Goal: Task Accomplishment & Management: Manage account settings

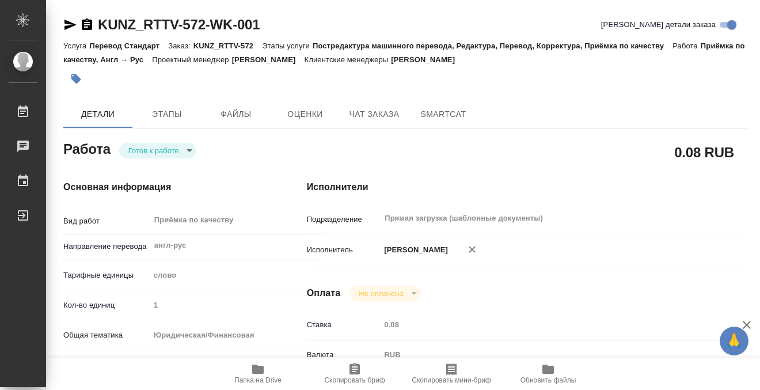
click at [77, 81] on icon "button" at bounding box center [76, 79] width 10 height 10
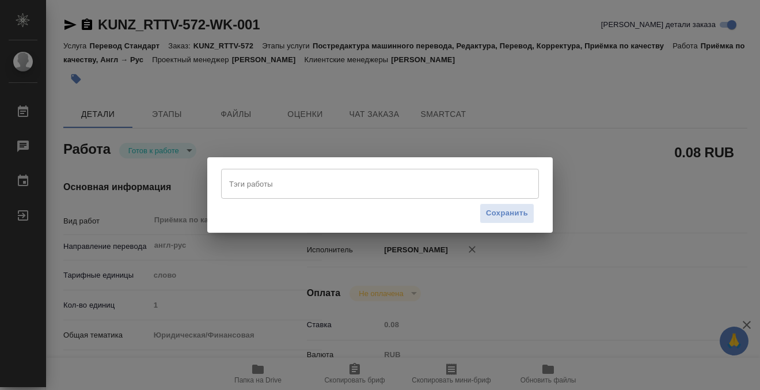
click at [249, 177] on input "Тэги работы" at bounding box center [369, 184] width 286 height 20
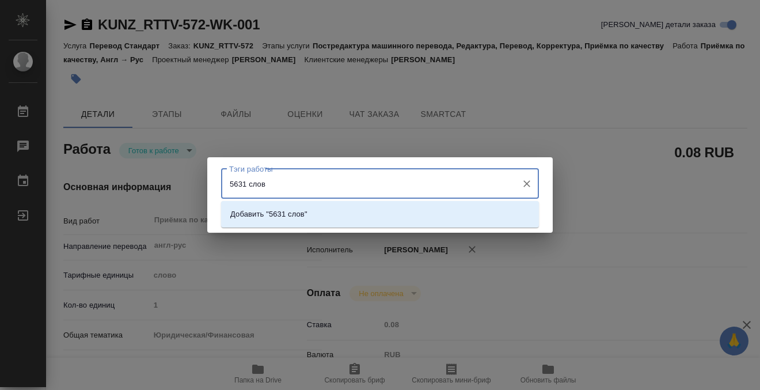
type input "5631 слово"
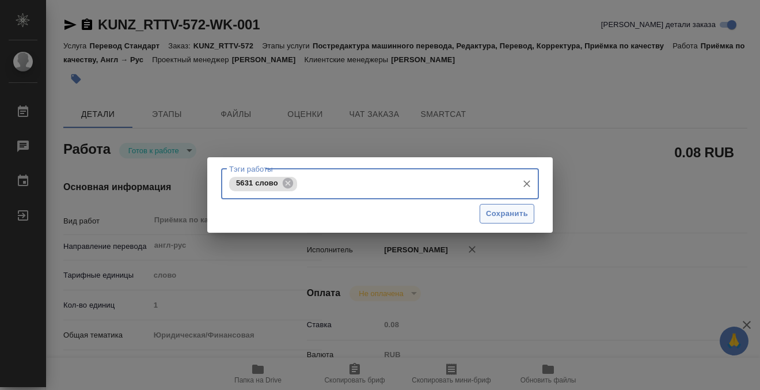
click at [501, 216] on span "Сохранить" at bounding box center [507, 213] width 42 height 13
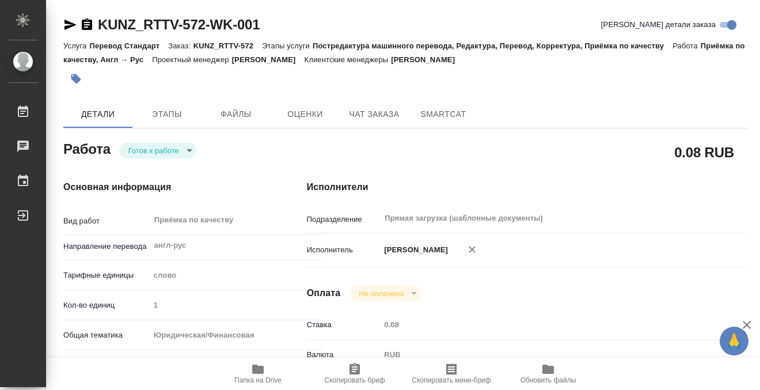
type input "readyForWork"
type input "англ-рус"
type input "5a8b1489cc6b4906c91bfd90"
type input "1"
type input "yr-fn"
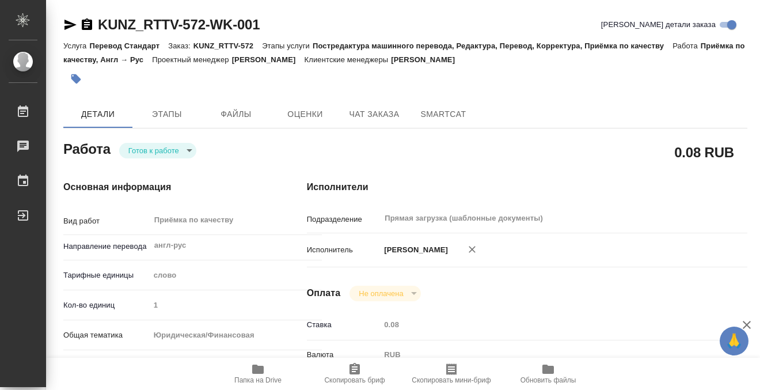
type input "5f647205b73bc97568ca66c0"
type input "18.08.2025 14:38"
type input "28.08.2025 15:00"
type input "Прямая загрузка (шаблонные документы)"
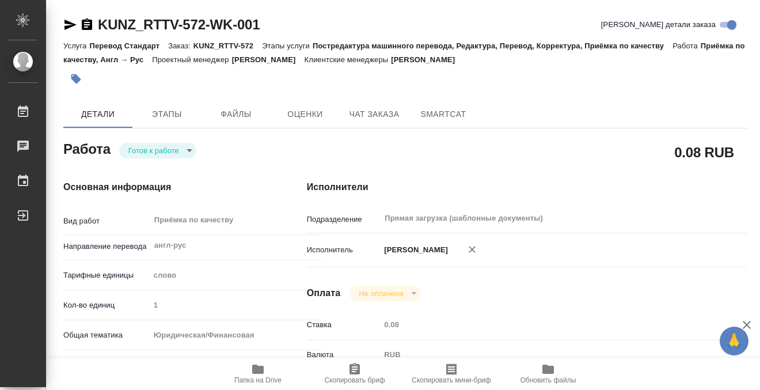
type input "notPayed"
type input "0.08"
type input "RUB"
type input "Кобзева Елизавета"
type input "KUNZ_RTTV-572"
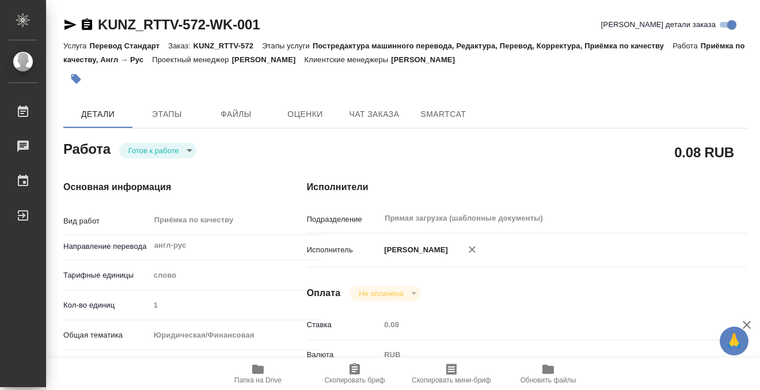
type input "Перевод Стандарт"
type input "Постредактура машинного перевода, Редактура, Перевод, Корректура, Приёмка по ка…"
type input "Веселова Юлия"
type input "Заборова Александра"
type input "/Clients/RT/Orders/KUNZ_RTTV-572"
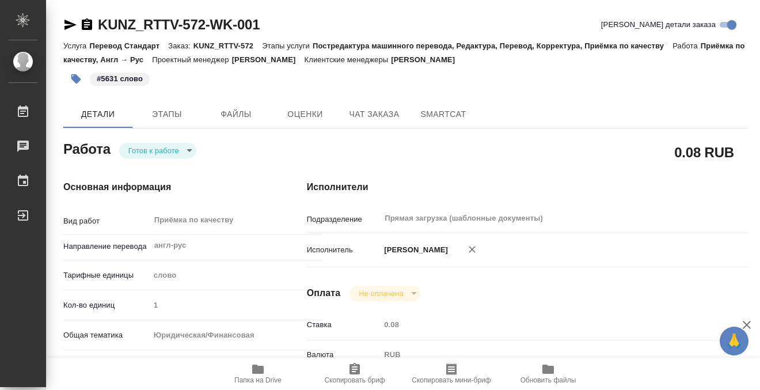
click at [171, 148] on body "🙏 .cls-1 fill:#fff; AWATERA Kobzeva Elizaveta Работы 0 Чаты График Выйти KUNZ_R…" at bounding box center [380, 195] width 760 height 390
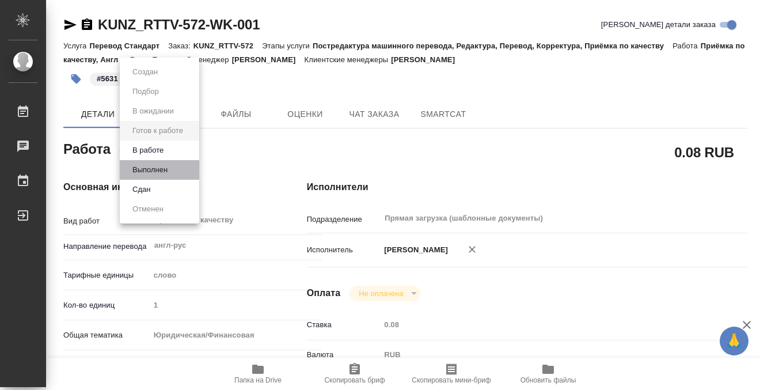
click at [173, 166] on li "Выполнен" at bounding box center [159, 170] width 79 height 20
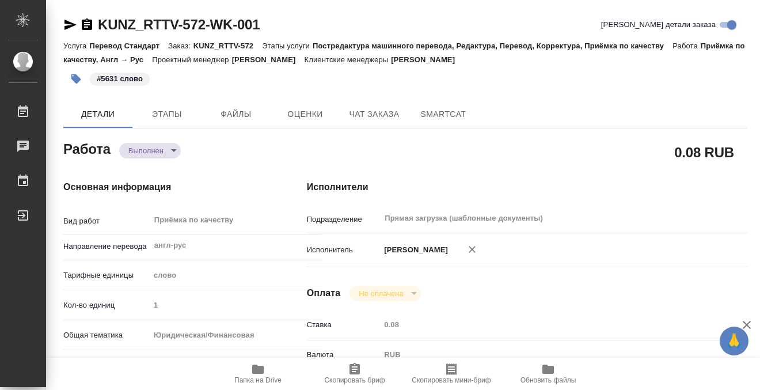
type textarea "x"
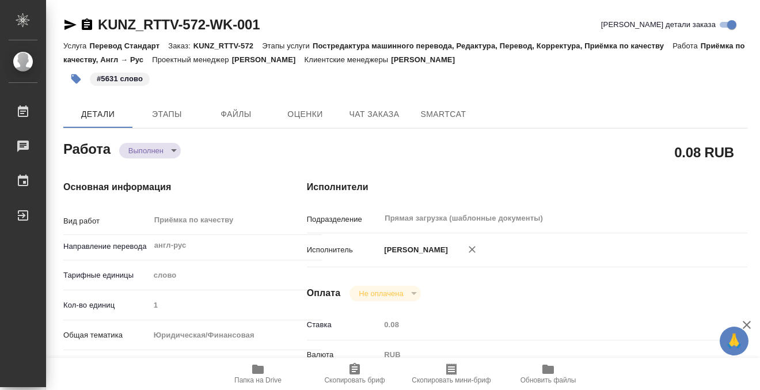
type textarea "x"
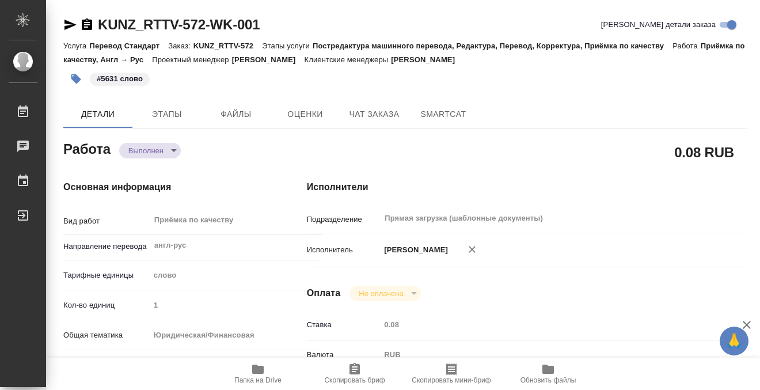
click at [88, 27] on icon "button" at bounding box center [87, 24] width 10 height 12
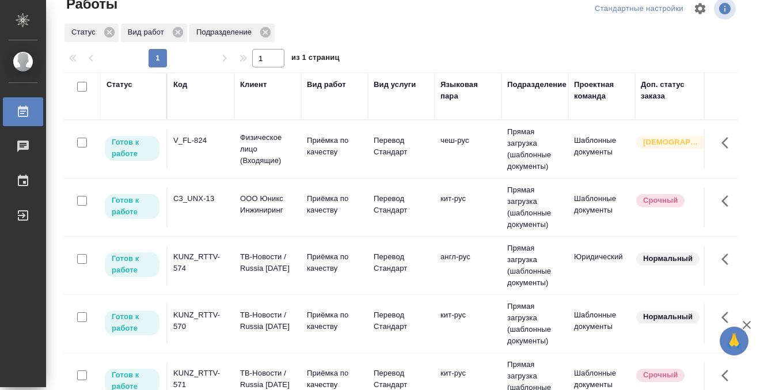
scroll to position [19, 0]
click at [180, 160] on td "V_FL-824" at bounding box center [201, 150] width 67 height 40
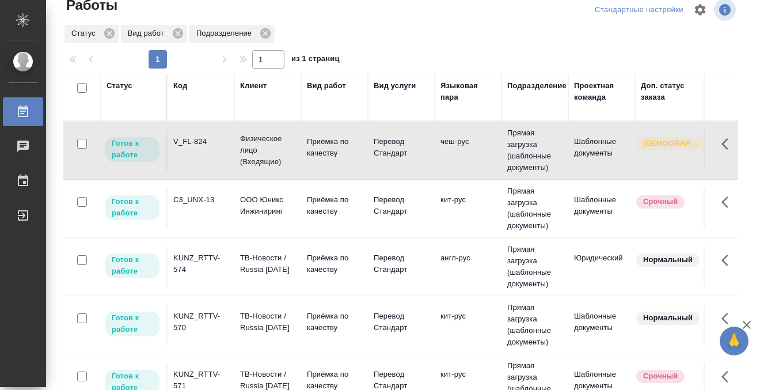
click at [180, 160] on td "V_FL-824" at bounding box center [201, 150] width 67 height 40
click at [206, 202] on div "C3_UNX-13" at bounding box center [200, 200] width 55 height 12
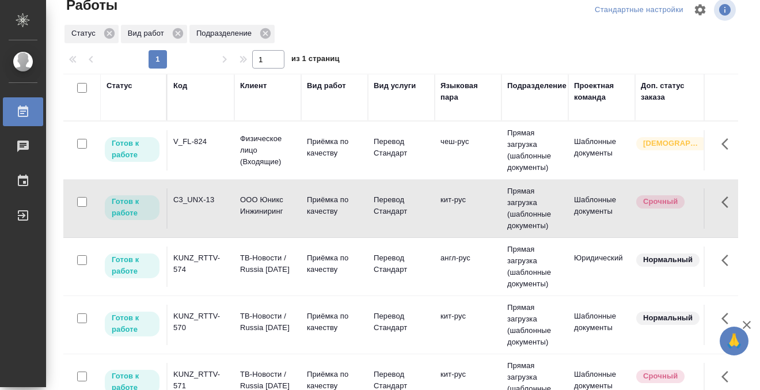
click at [206, 202] on div "C3_UNX-13" at bounding box center [200, 200] width 55 height 12
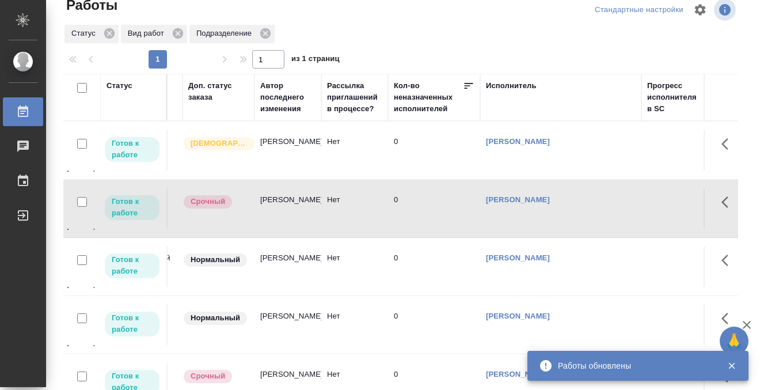
scroll to position [0, 0]
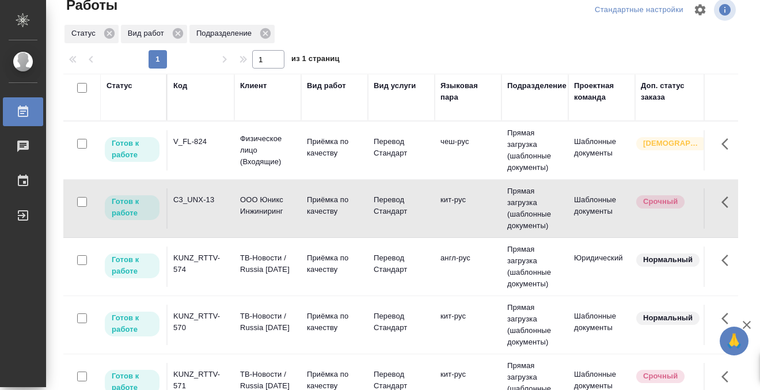
click at [196, 261] on div "KUNZ_RTTV-574" at bounding box center [200, 263] width 55 height 23
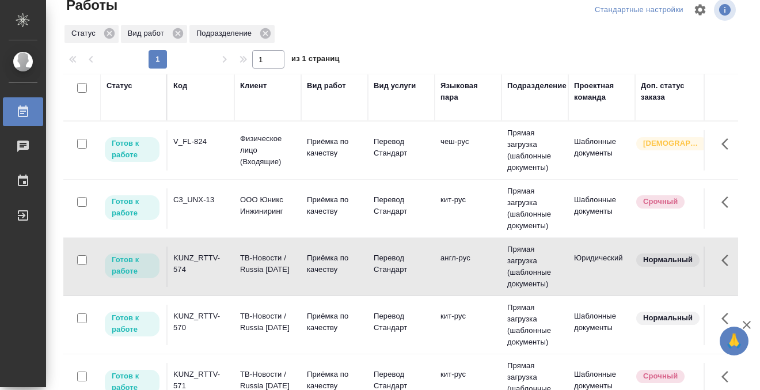
click at [196, 261] on div "KUNZ_RTTV-574" at bounding box center [200, 263] width 55 height 23
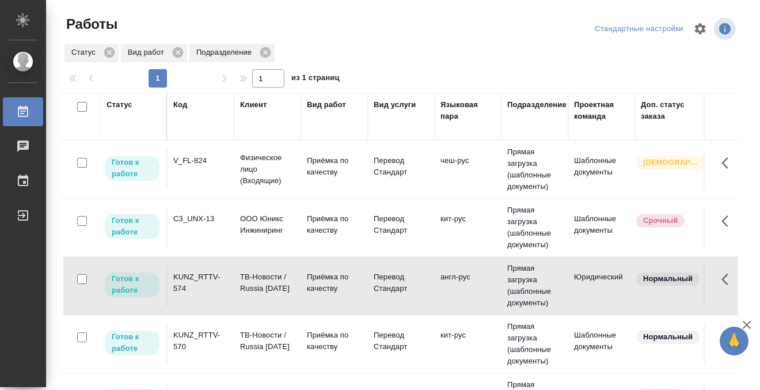
click at [116, 104] on div "Статус" at bounding box center [120, 105] width 26 height 12
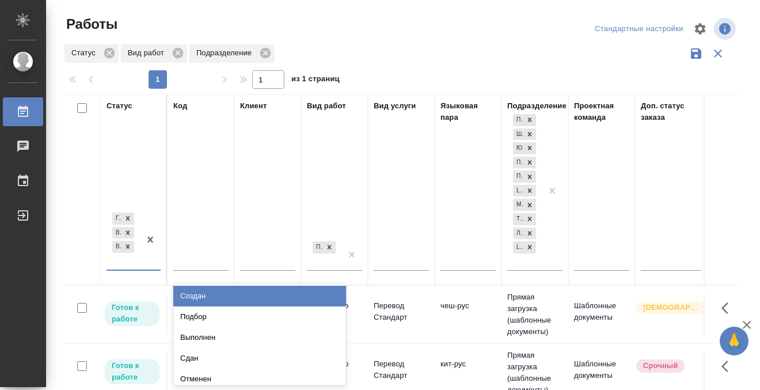
click at [130, 266] on div "Готов к работе В работе В ожидании" at bounding box center [134, 240] width 54 height 60
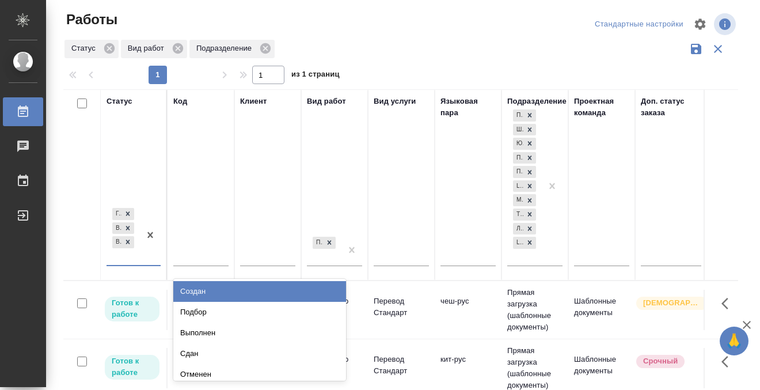
scroll to position [6, 0]
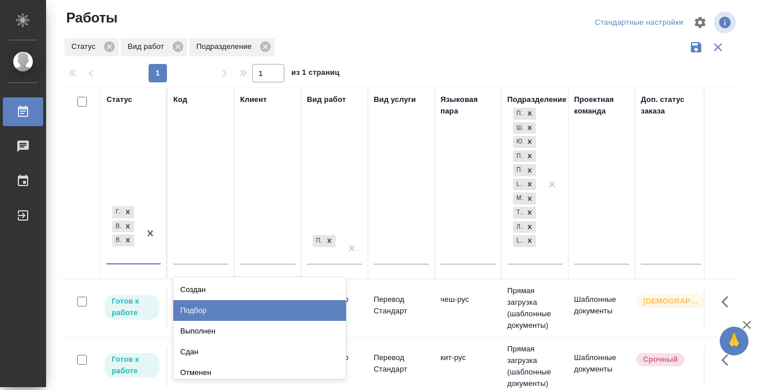
click at [202, 309] on div "Подбор" at bounding box center [259, 310] width 173 height 21
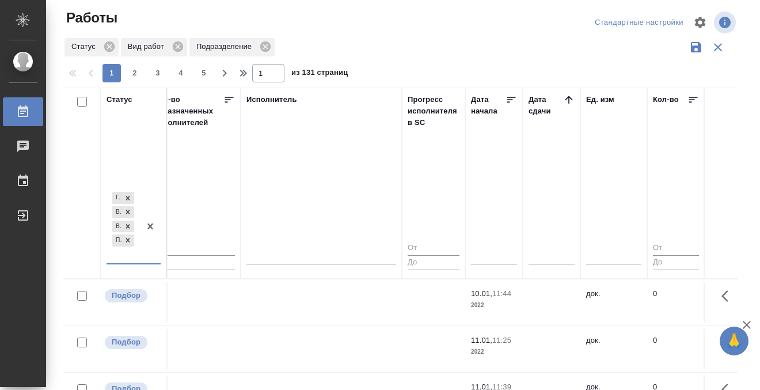
scroll to position [0, 695]
click at [564, 98] on icon at bounding box center [566, 99] width 7 height 7
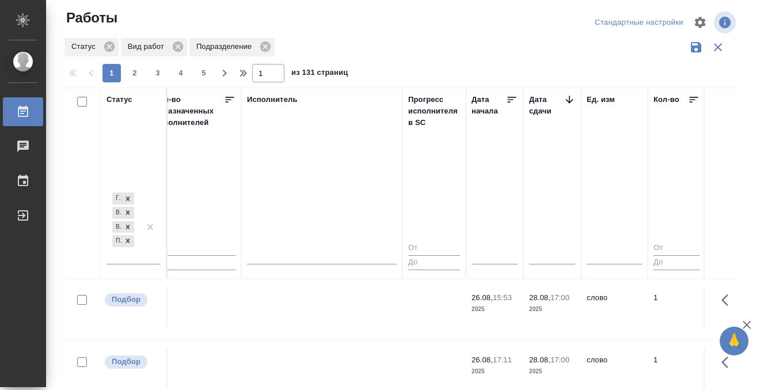
scroll to position [620, 692]
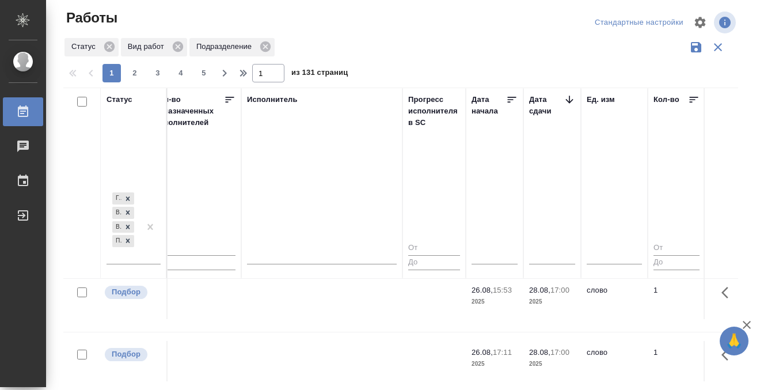
click at [368, 298] on td at bounding box center [321, 299] width 161 height 40
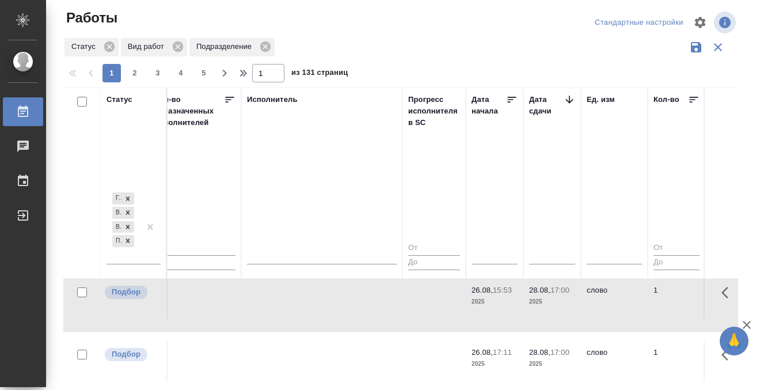
click at [368, 298] on td at bounding box center [321, 299] width 161 height 40
click at [291, 360] on td at bounding box center [321, 361] width 161 height 40
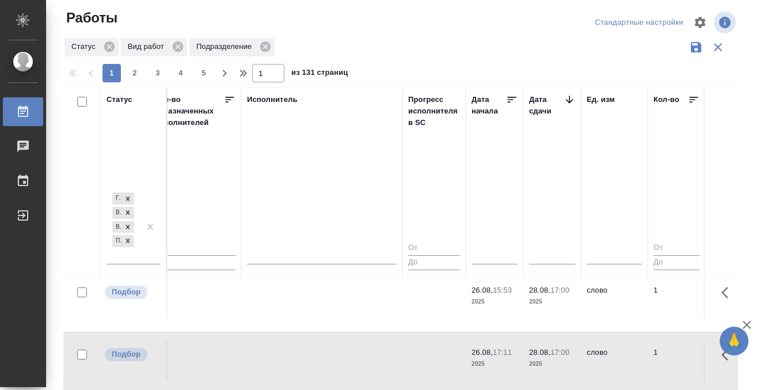
click at [292, 359] on td at bounding box center [321, 361] width 161 height 40
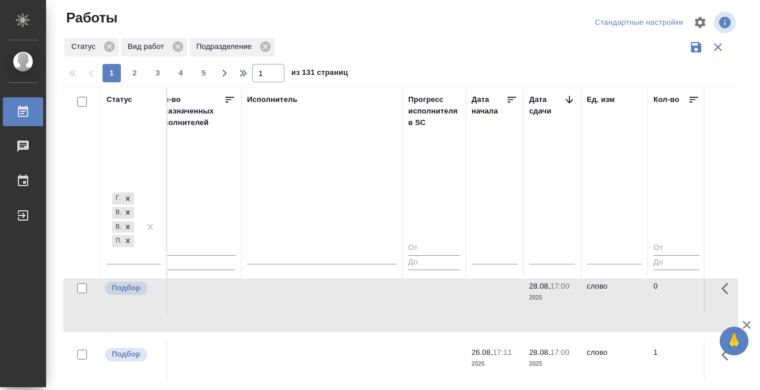
scroll to position [673, 692]
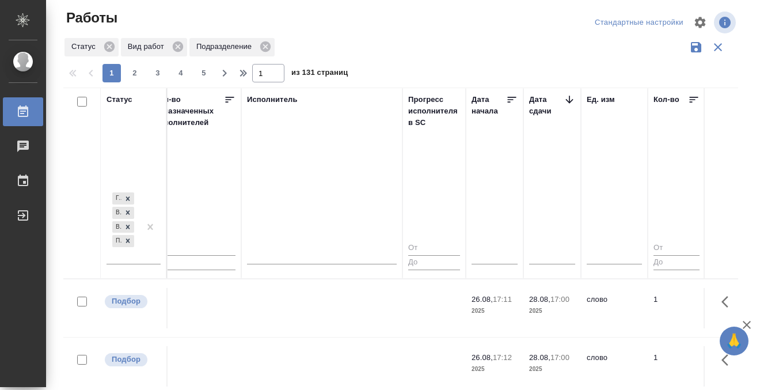
click at [290, 303] on td at bounding box center [321, 308] width 161 height 40
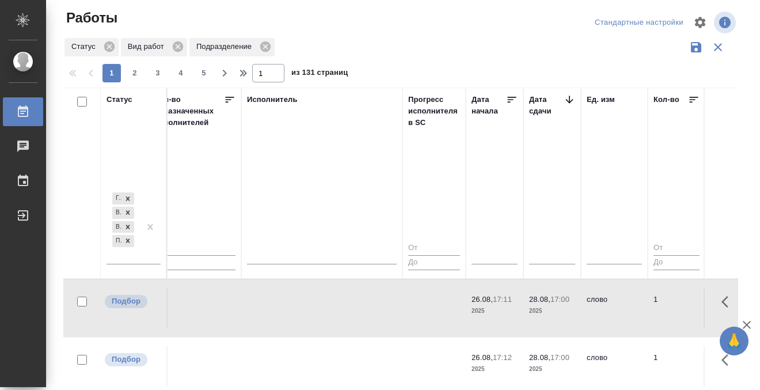
click at [290, 303] on td at bounding box center [321, 308] width 161 height 40
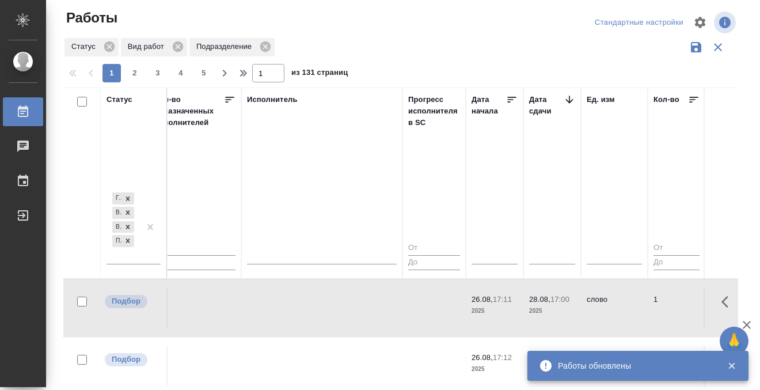
scroll to position [783, 692]
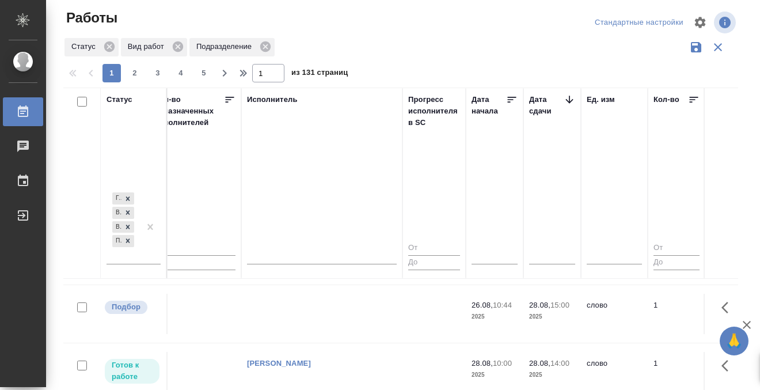
click at [295, 325] on td at bounding box center [321, 314] width 161 height 40
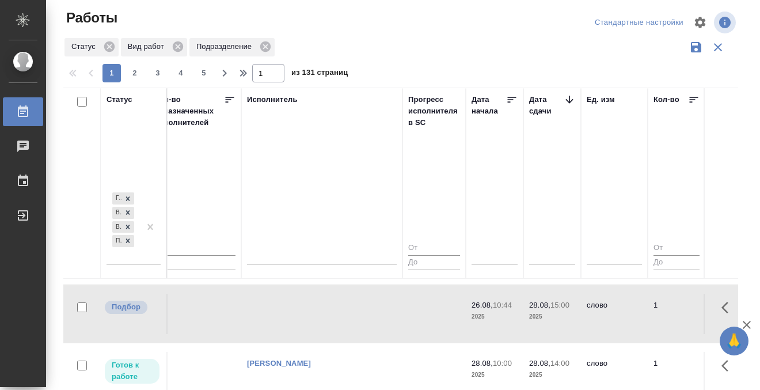
scroll to position [786, 692]
click at [295, 325] on td at bounding box center [321, 311] width 161 height 40
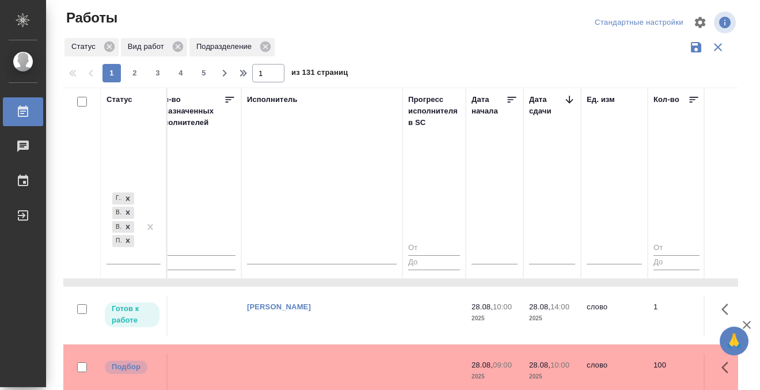
click at [301, 316] on td "Кобзева Елизавета" at bounding box center [321, 315] width 161 height 40
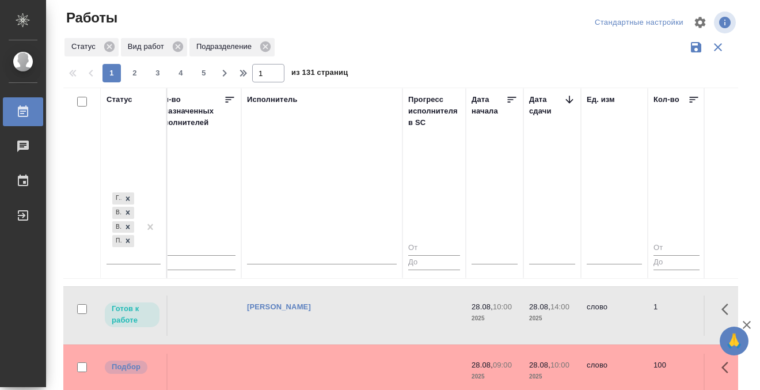
scroll to position [904, 692]
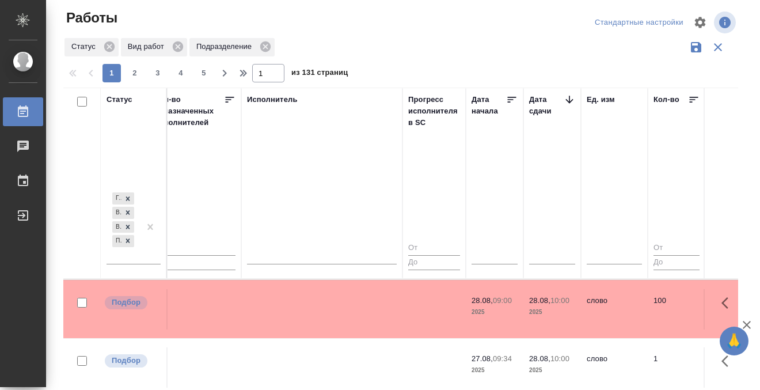
click at [302, 306] on td at bounding box center [321, 309] width 161 height 40
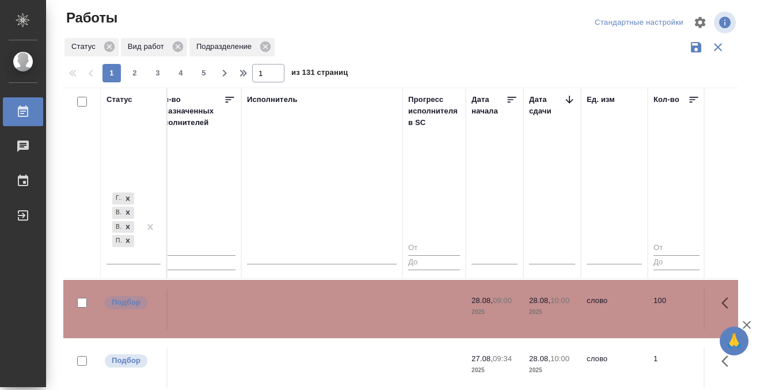
click at [302, 306] on td at bounding box center [321, 309] width 161 height 40
click at [329, 352] on td at bounding box center [321, 367] width 161 height 40
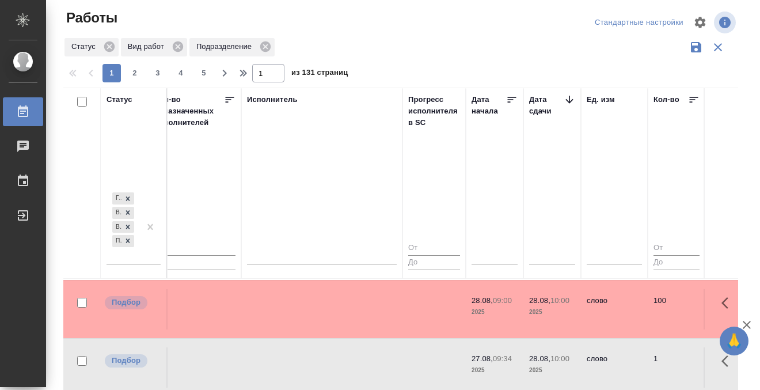
click at [326, 352] on td at bounding box center [321, 367] width 161 height 40
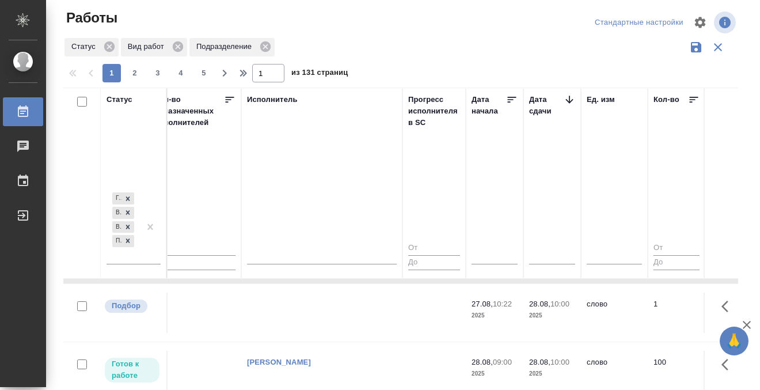
scroll to position [957, 692]
click at [324, 313] on td at bounding box center [321, 315] width 161 height 40
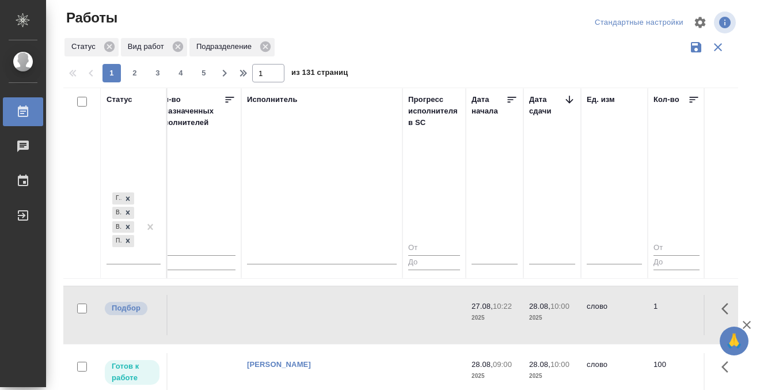
click at [323, 313] on td at bounding box center [321, 315] width 161 height 40
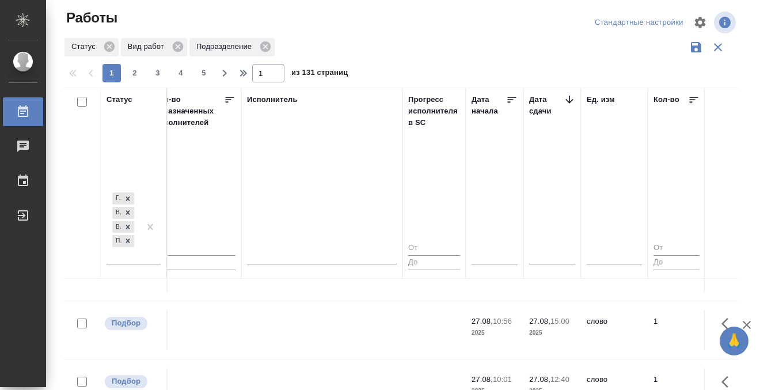
scroll to position [1055, 692]
click at [329, 323] on td at bounding box center [321, 333] width 161 height 40
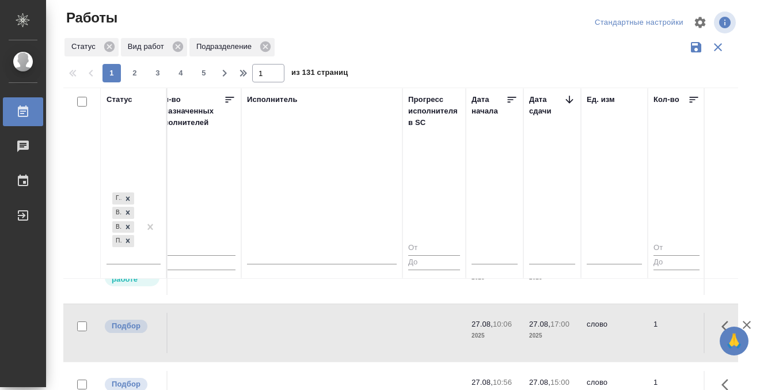
click at [329, 323] on td at bounding box center [321, 333] width 161 height 40
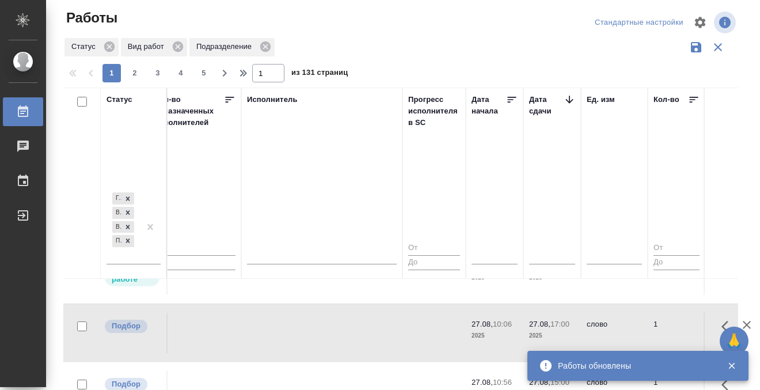
click at [336, 318] on div at bounding box center [322, 318] width 150 height 0
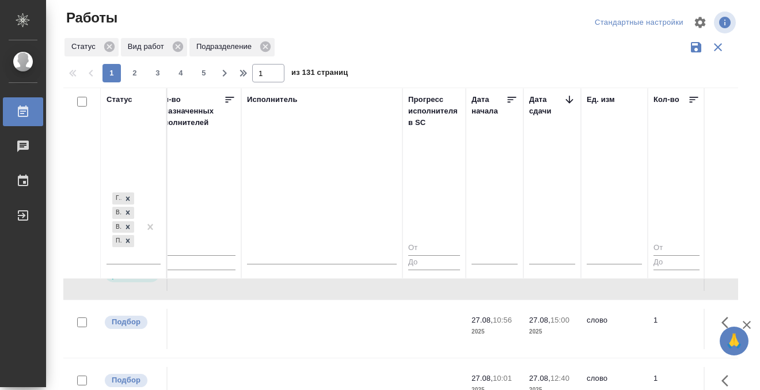
click at [336, 320] on td at bounding box center [321, 329] width 161 height 40
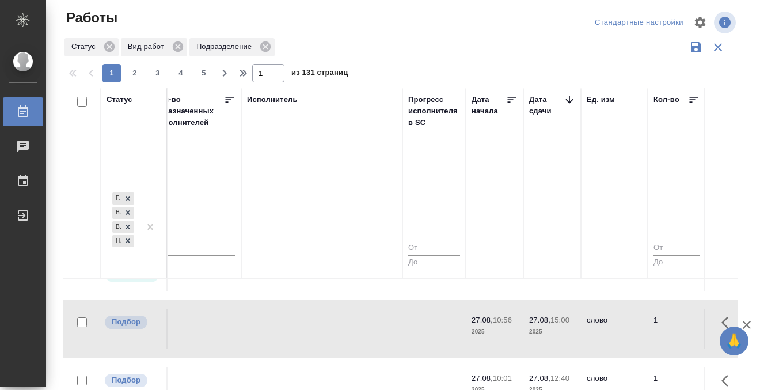
click at [336, 320] on td at bounding box center [321, 329] width 161 height 40
click at [334, 310] on td at bounding box center [321, 329] width 161 height 40
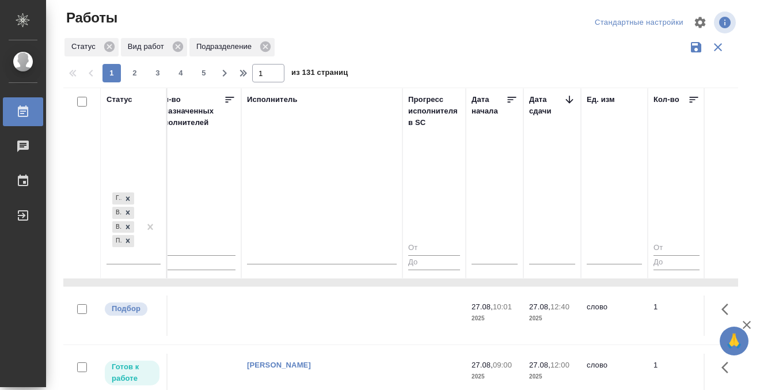
click at [333, 310] on td at bounding box center [321, 315] width 161 height 40
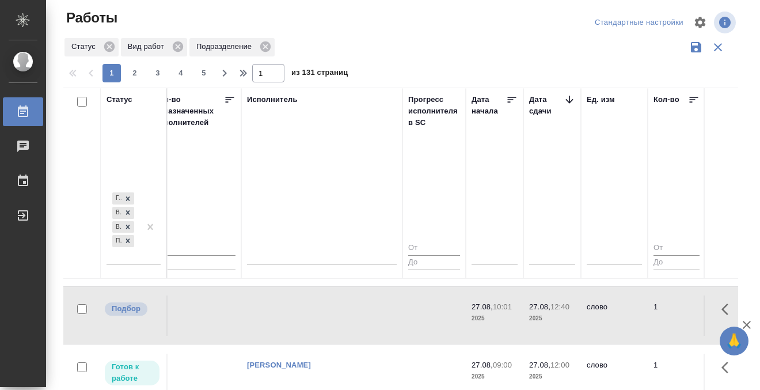
click at [333, 310] on td at bounding box center [321, 315] width 161 height 40
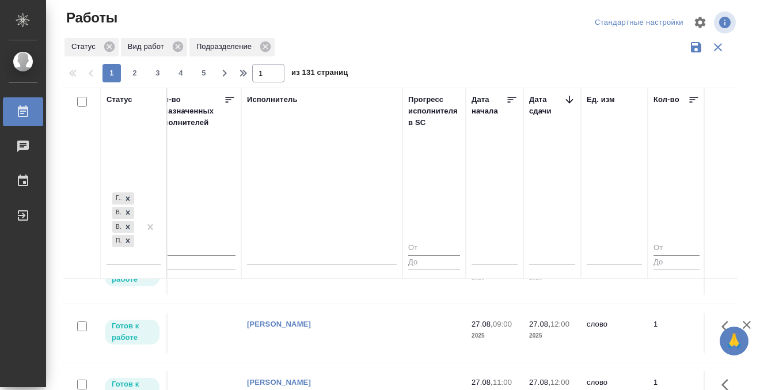
click at [18, 113] on div "Работы" at bounding box center [8, 111] width 29 height 17
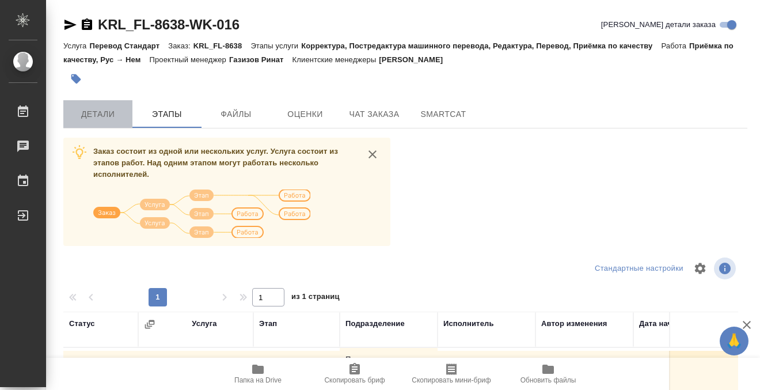
click at [115, 117] on span "Детали" at bounding box center [97, 114] width 55 height 14
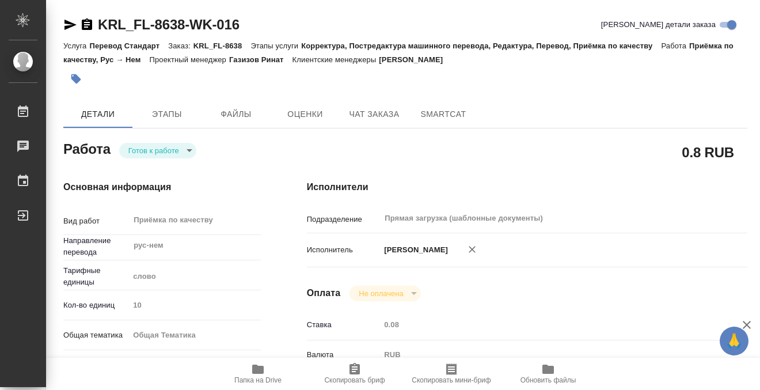
type textarea "x"
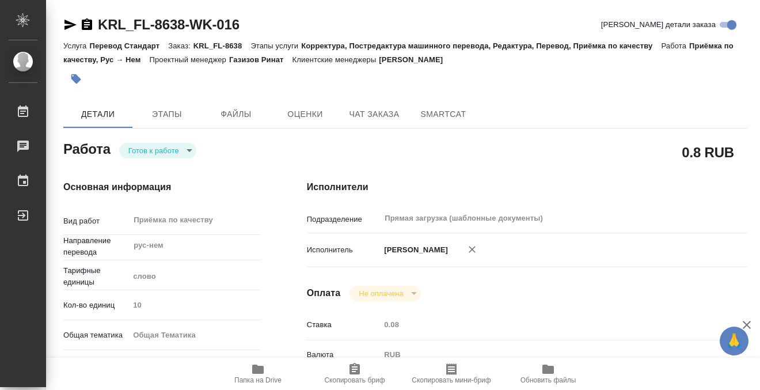
type textarea "x"
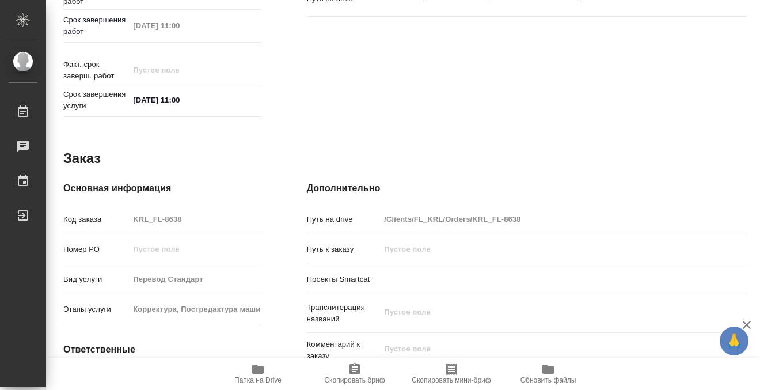
scroll to position [616, 0]
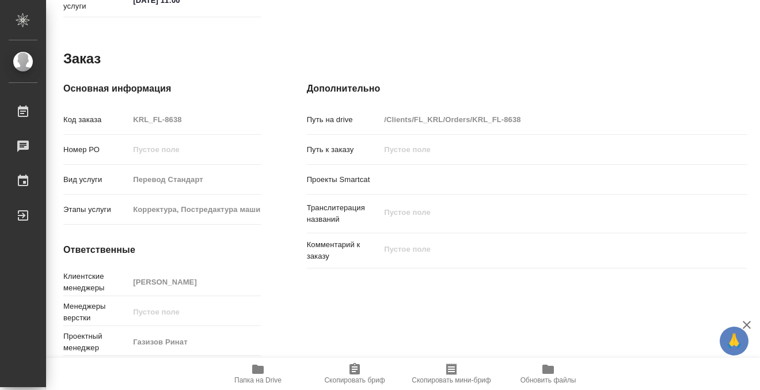
type textarea "x"
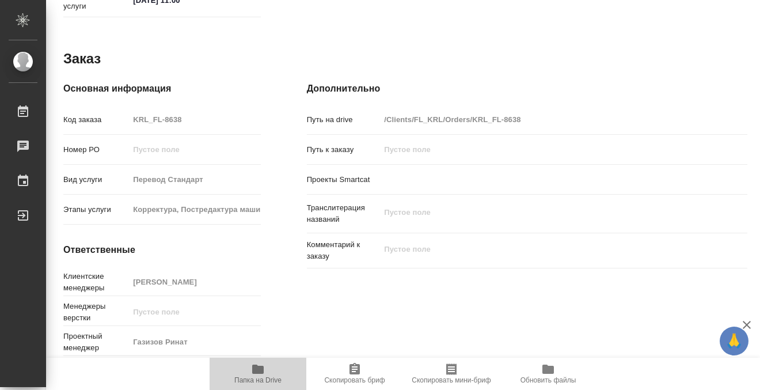
click at [253, 361] on button "Папка на Drive" at bounding box center [258, 374] width 97 height 32
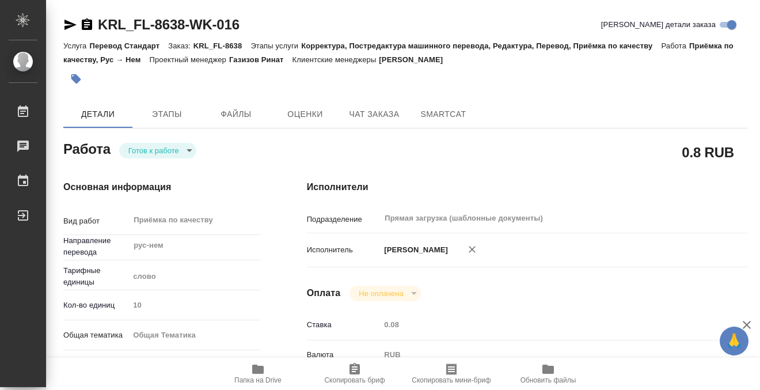
click at [72, 70] on button "button" at bounding box center [75, 78] width 25 height 25
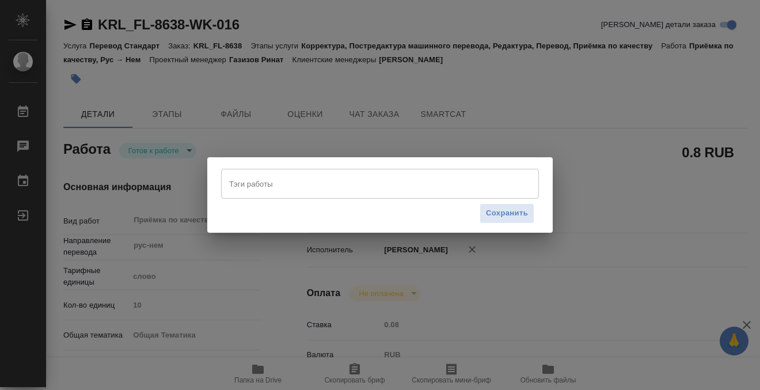
click at [288, 180] on input "Тэги работы" at bounding box center [369, 184] width 286 height 20
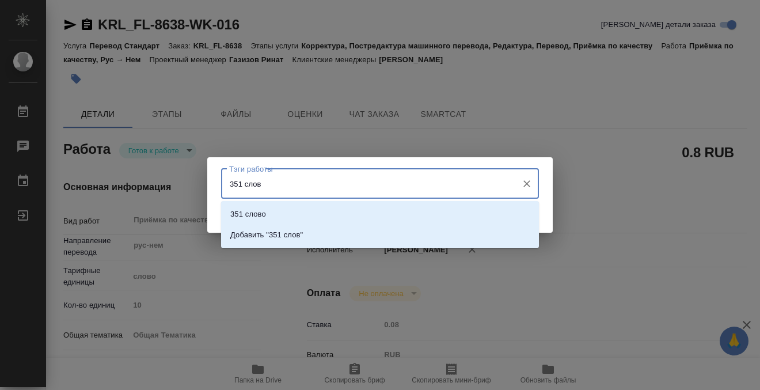
type input "351 слово"
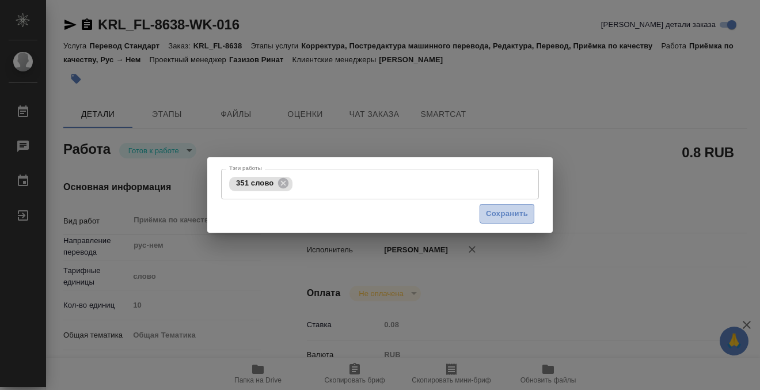
click at [499, 210] on span "Сохранить" at bounding box center [507, 213] width 42 height 13
type input "readyForWork"
type textarea "Приёмка по качеству"
type textarea "x"
type input "рус-нем"
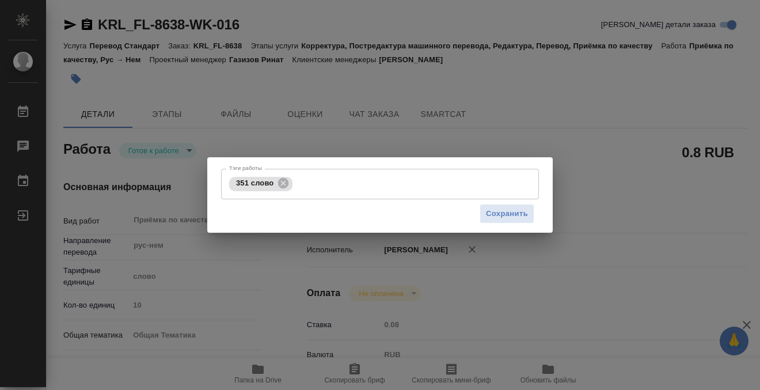
type input "5a8b1489cc6b4906c91bfd90"
type input "10"
type input "obtem"
type input "6012b1ca196b0e5c9229a120"
checkbox input "true"
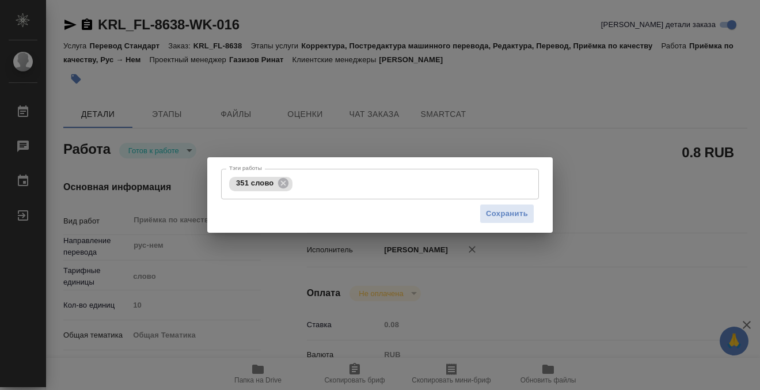
type input "27.08.2025 09:00"
type input "27.08.2025 11:00"
type input "Прямая загрузка (шаблонные документы)"
type input "notPayed"
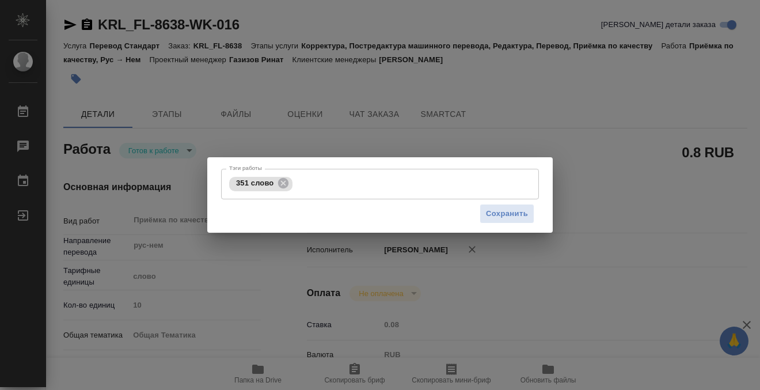
type input "0.08"
type input "RUB"
type input "Кобзева Елизавета"
type textarea "x"
type textarea "/Clients/FL_KRL/Orders/KRL_FL-8638/Corrected/KRL_FL-8638-WK-016"
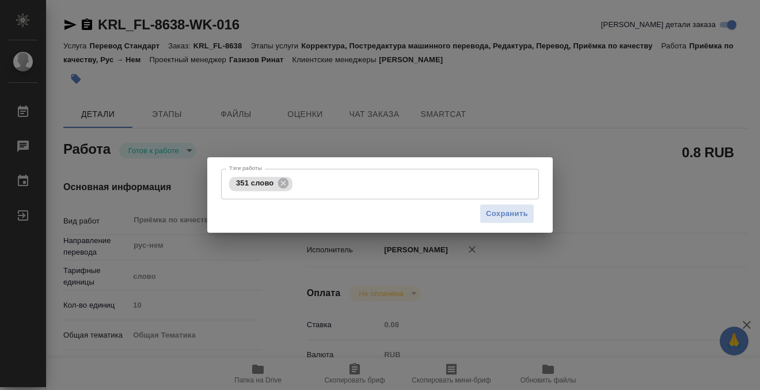
type textarea "x"
type input "KRL_FL-8638"
type input "Перевод Стандарт"
type input "Корректура, Постредактура машинного перевода, Редактура, Перевод, Приёмка по ка…"
type input "Касымов Тимур"
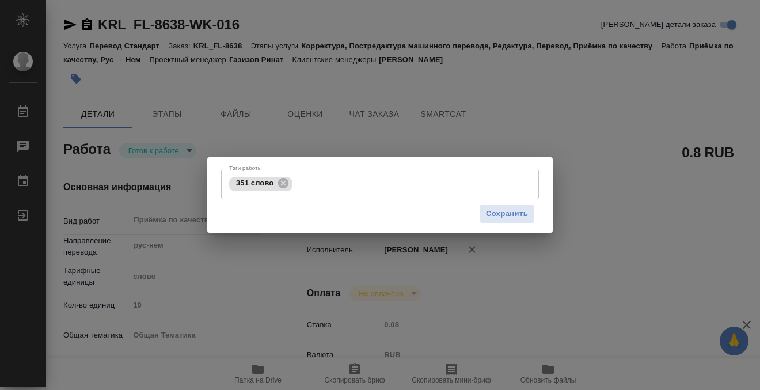
type input "/Clients/FL_KRL/Orders/KRL_FL-8638"
type textarea "x"
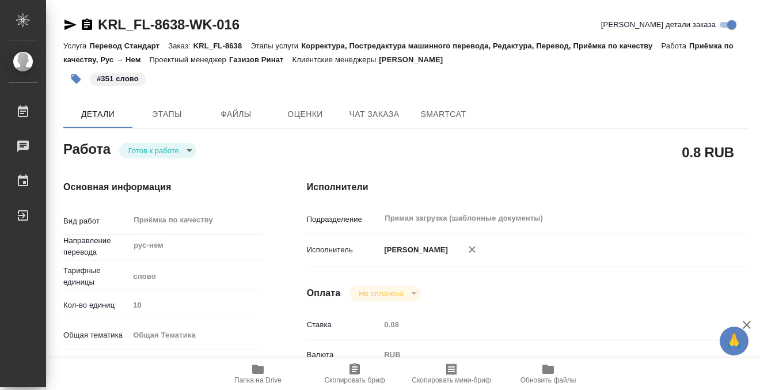
type textarea "x"
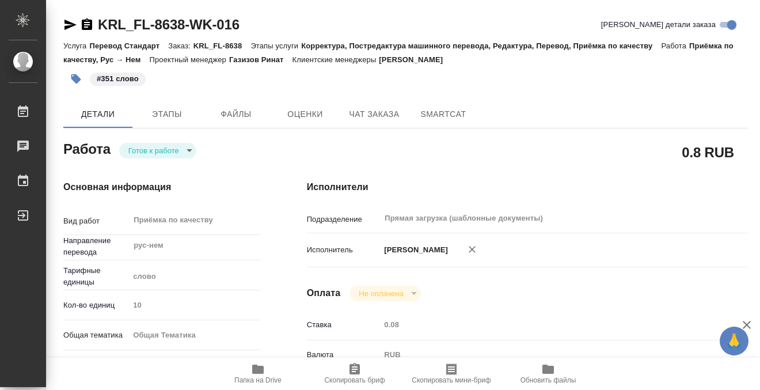
type textarea "x"
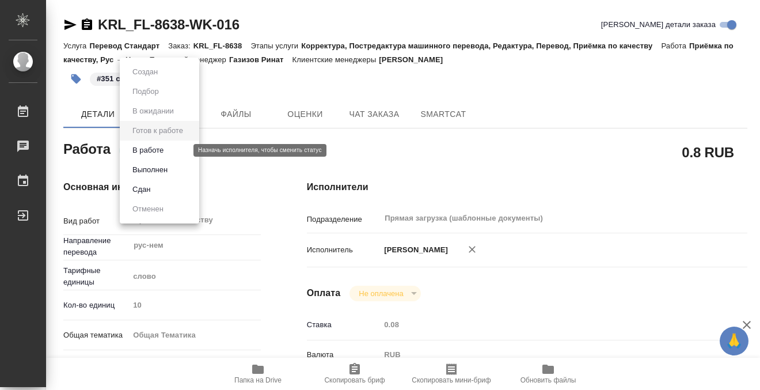
click at [160, 155] on body "🙏 .cls-1 fill:#fff; AWATERA Kobzeva Elizaveta Работы 0 Чаты График Выйти KRL_FL…" at bounding box center [380, 195] width 760 height 390
type textarea "x"
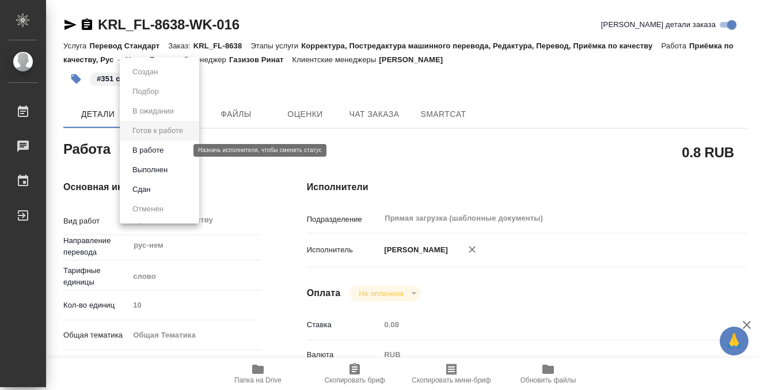
type textarea "x"
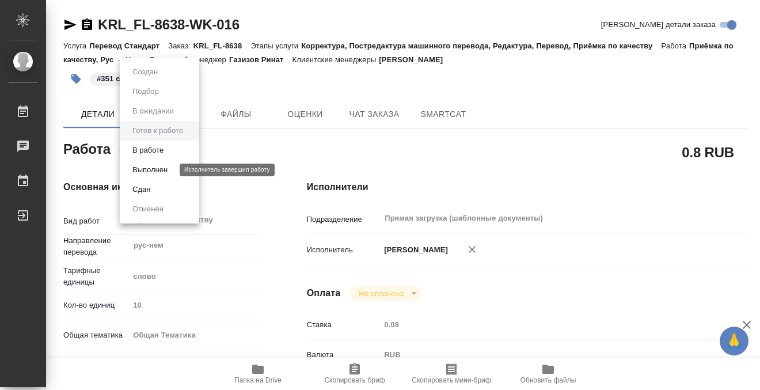
click at [162, 173] on button "Выполнен" at bounding box center [150, 170] width 42 height 13
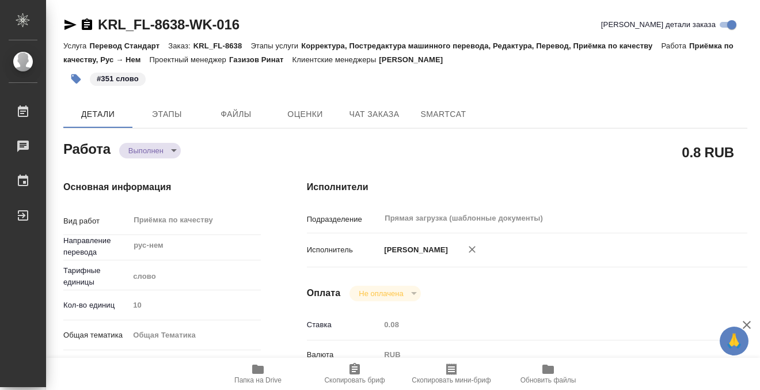
type textarea "x"
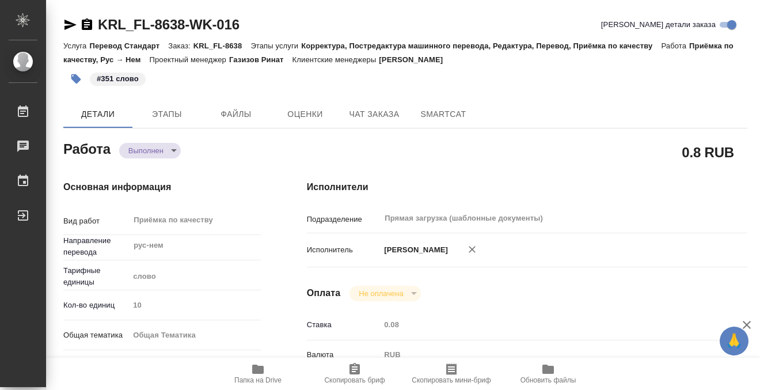
type textarea "x"
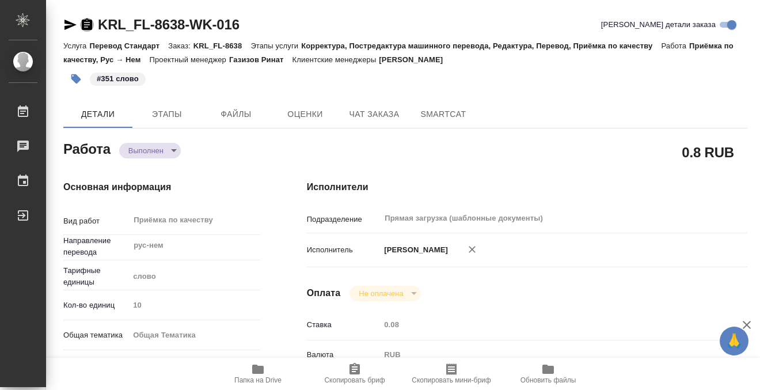
click at [85, 25] on icon "button" at bounding box center [87, 25] width 14 height 14
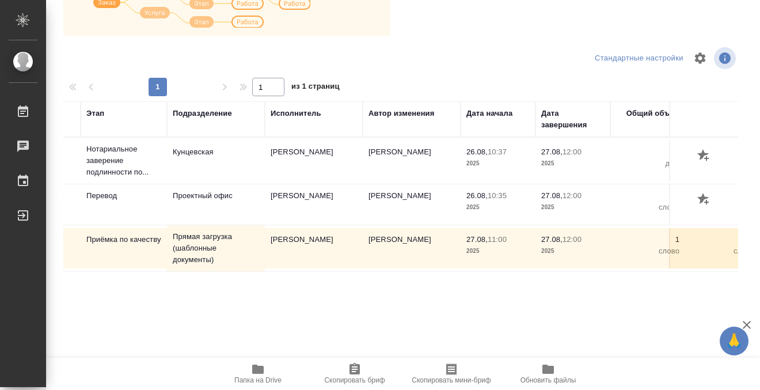
scroll to position [0, 175]
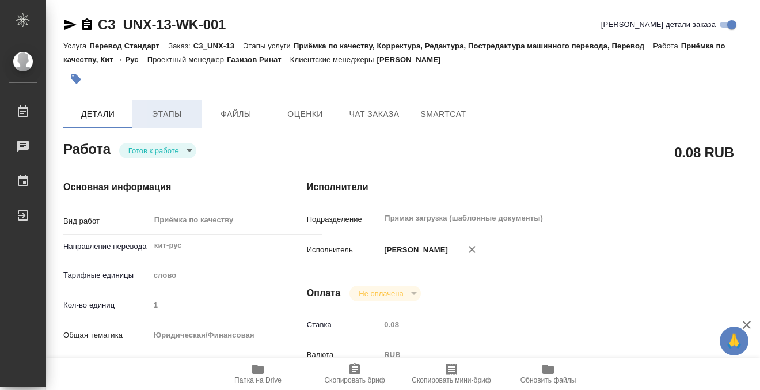
click at [158, 117] on span "Этапы" at bounding box center [166, 114] width 55 height 14
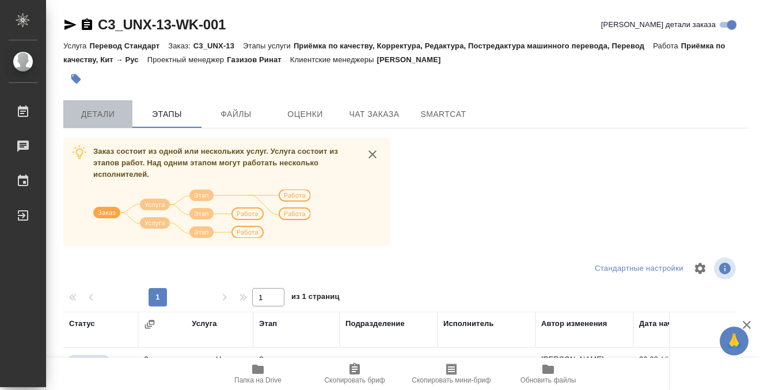
click at [109, 127] on button "Детали" at bounding box center [97, 114] width 69 height 28
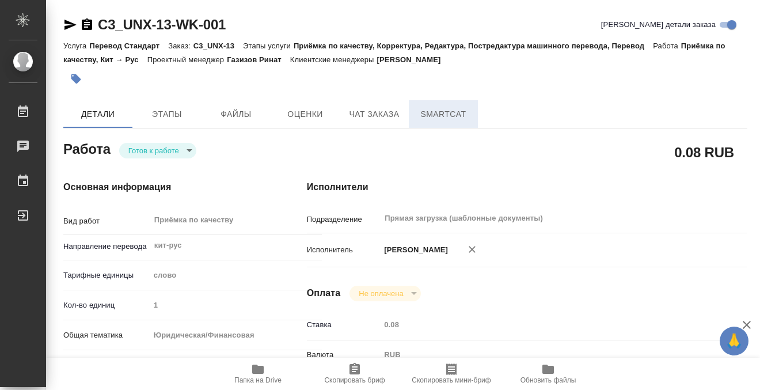
type textarea "x"
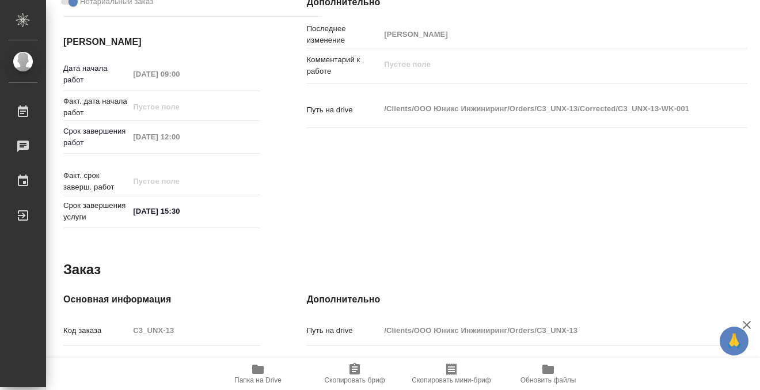
type textarea "x"
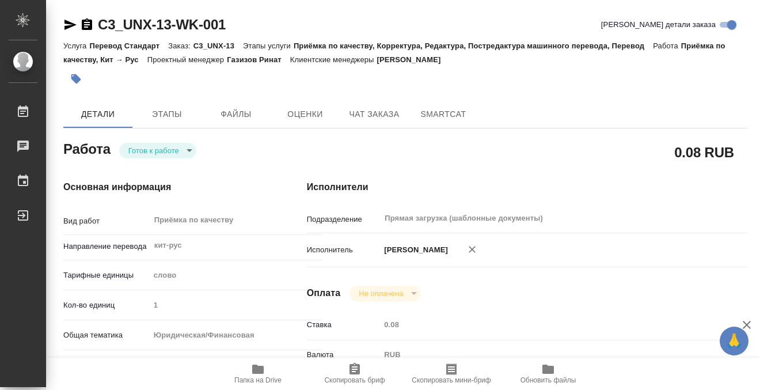
click at [89, 22] on icon "button" at bounding box center [87, 25] width 14 height 14
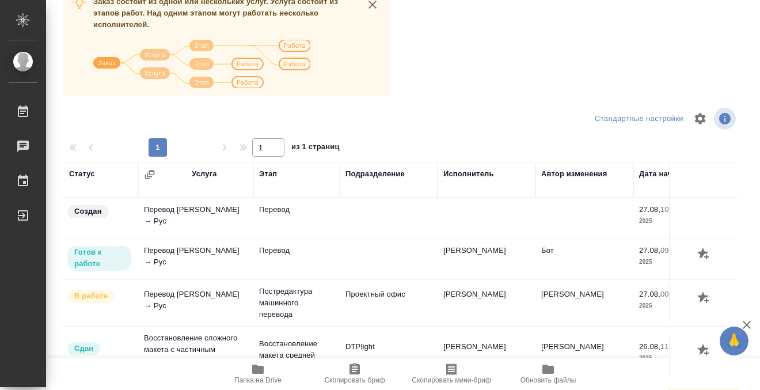
scroll to position [74, 0]
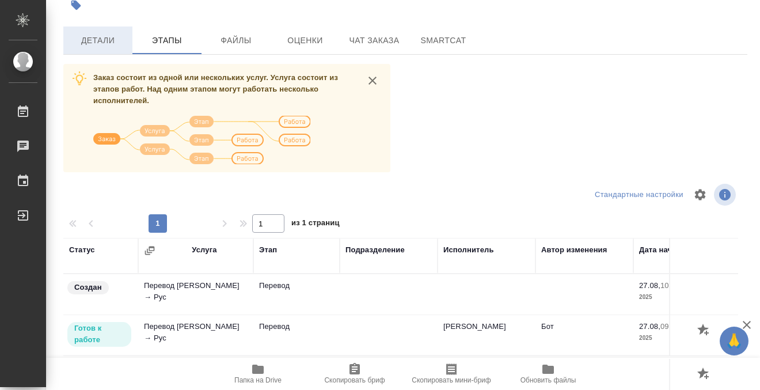
click at [92, 48] on button "Детали" at bounding box center [97, 40] width 69 height 28
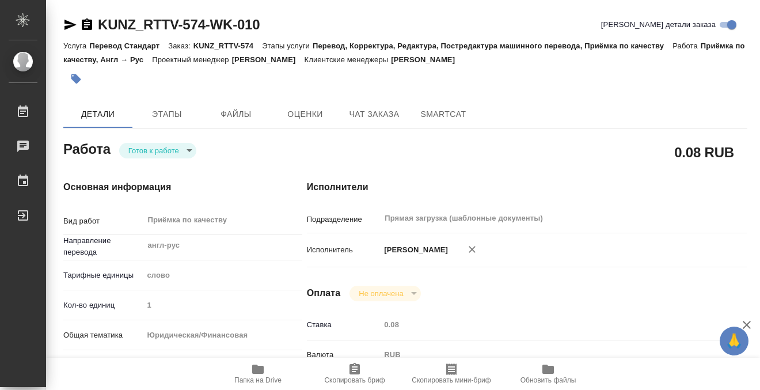
type textarea "x"
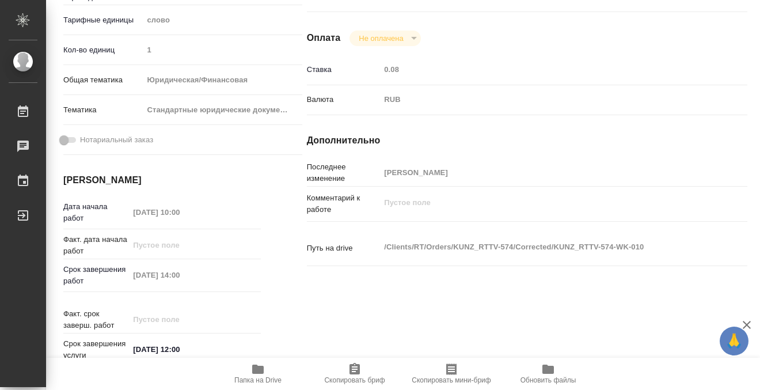
type textarea "x"
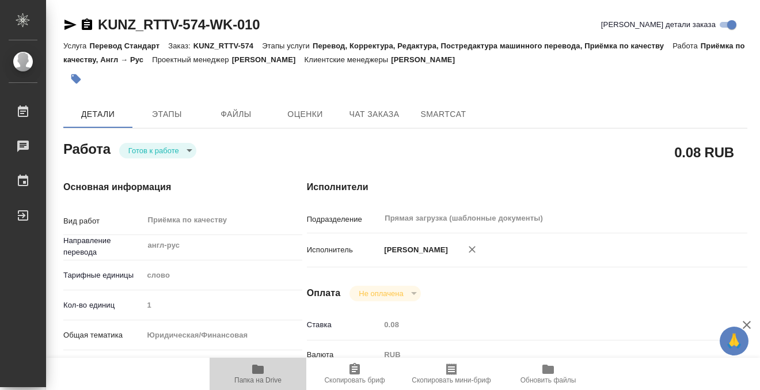
click at [249, 365] on span "Папка на Drive" at bounding box center [258, 373] width 83 height 22
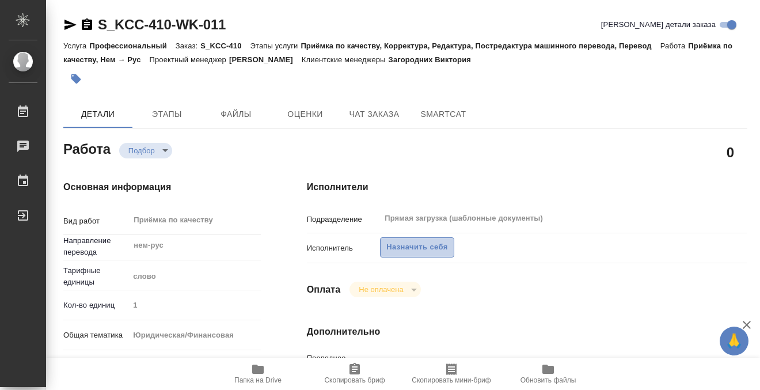
click at [395, 247] on span "Назначить себя" at bounding box center [416, 247] width 61 height 13
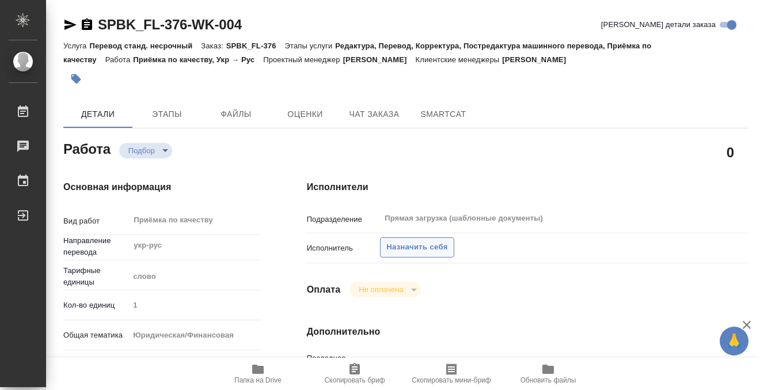
click at [401, 247] on span "Назначить себя" at bounding box center [416, 247] width 61 height 13
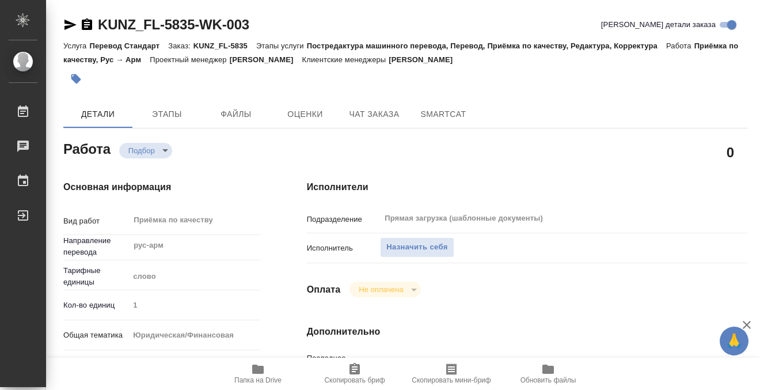
drag, startPoint x: 0, startPoint y: 0, endPoint x: 449, endPoint y: 43, distance: 450.7
click at [409, 251] on span "Назначить себя" at bounding box center [416, 247] width 61 height 13
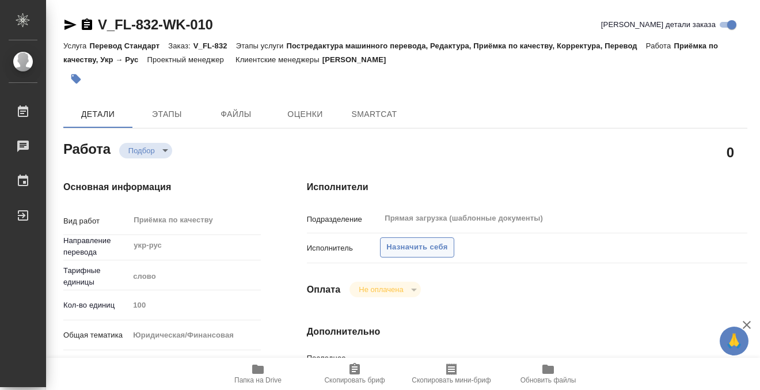
click at [420, 242] on span "Назначить себя" at bounding box center [416, 247] width 61 height 13
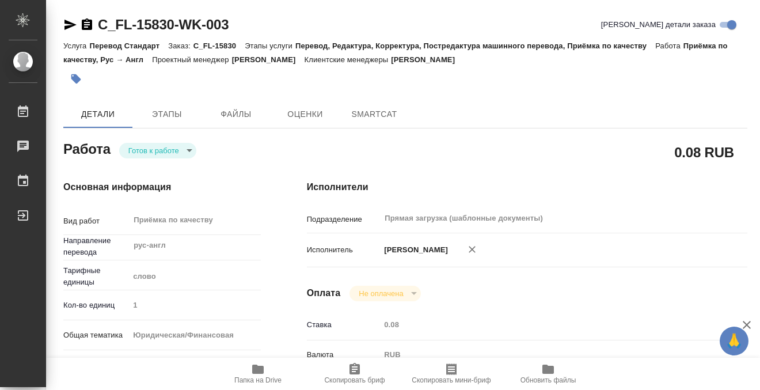
type textarea "x"
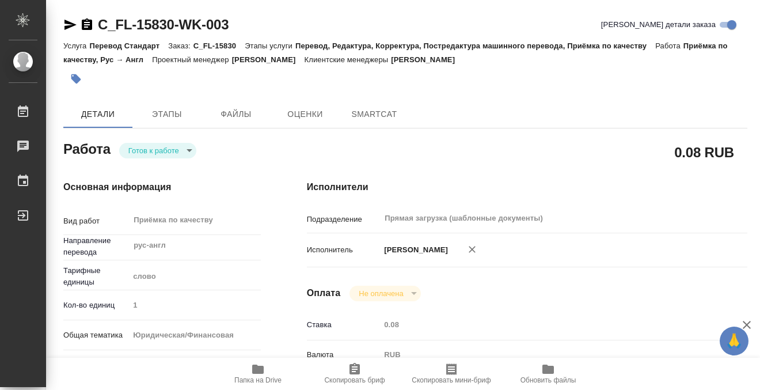
type textarea "x"
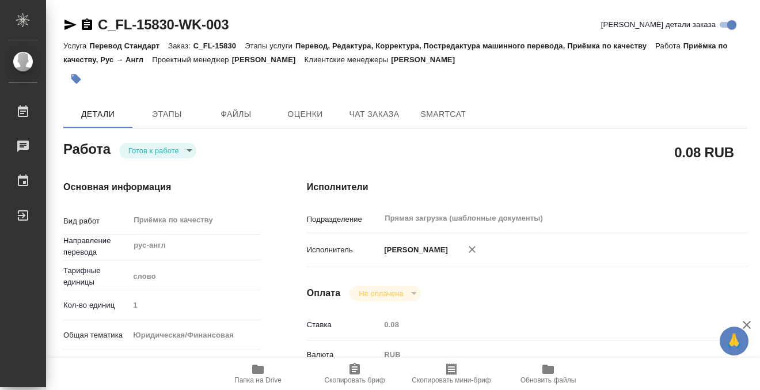
type textarea "x"
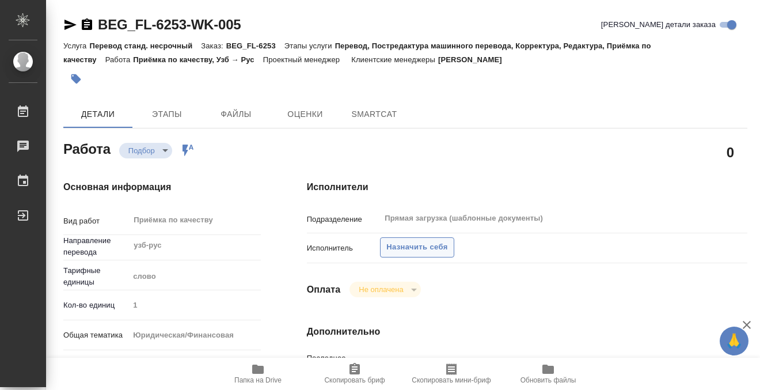
click at [433, 249] on span "Назначить себя" at bounding box center [416, 247] width 61 height 13
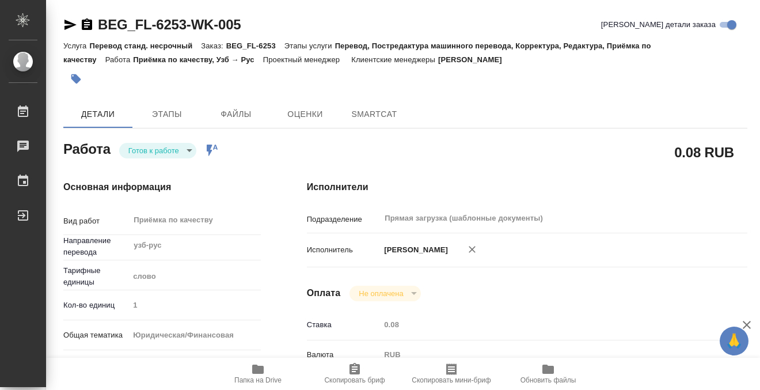
type textarea "x"
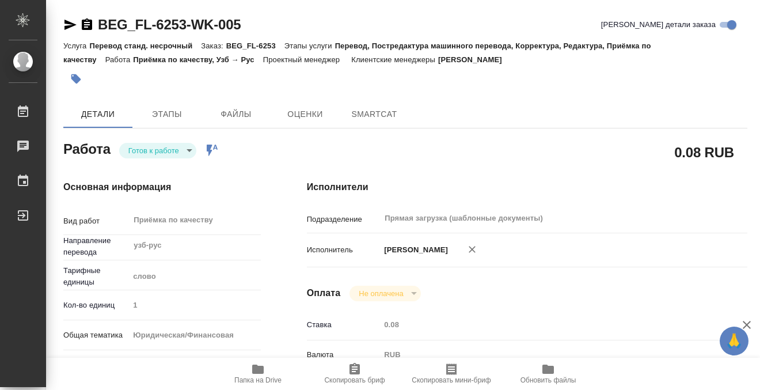
type textarea "x"
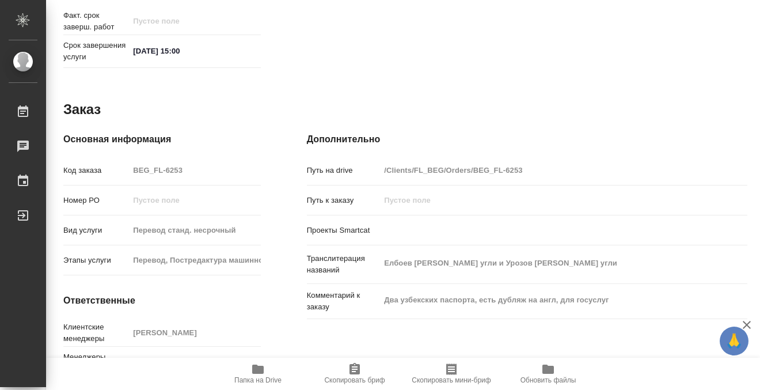
type textarea "x"
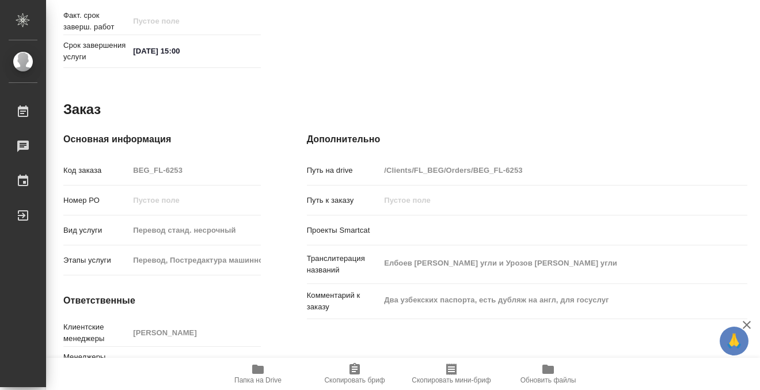
scroll to position [616, 0]
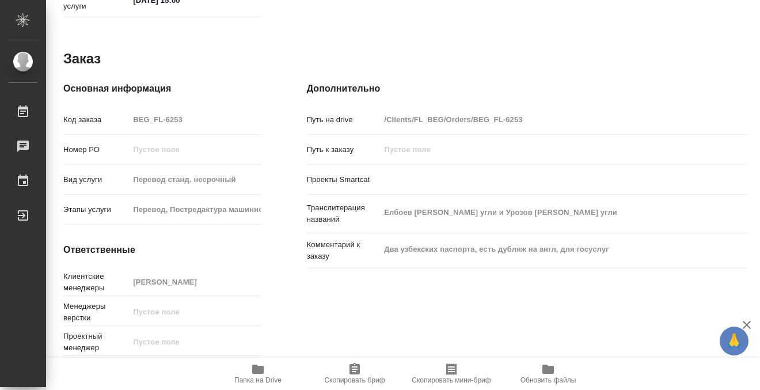
type textarea "x"
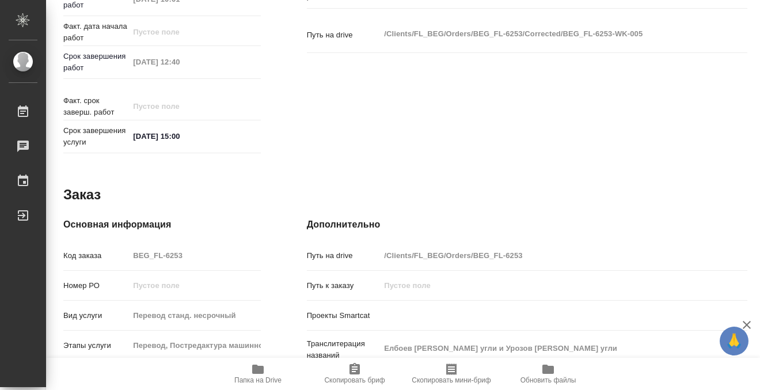
scroll to position [0, 0]
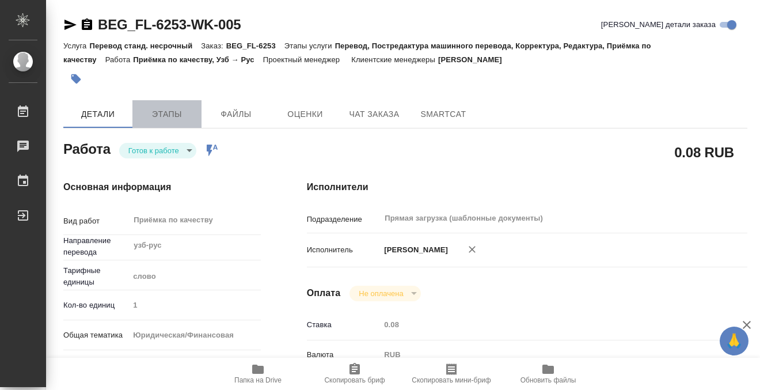
click at [185, 115] on span "Этапы" at bounding box center [166, 114] width 55 height 14
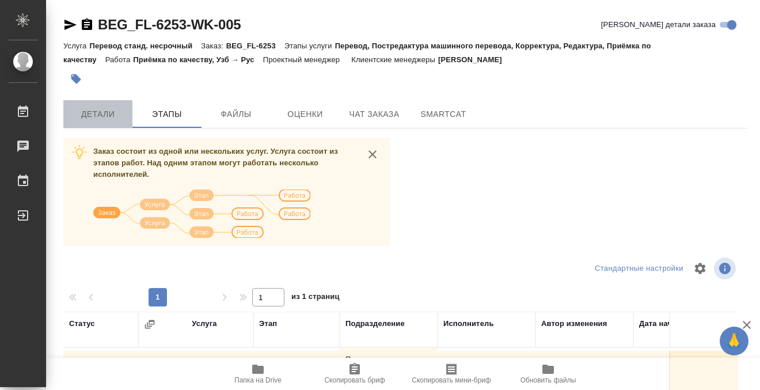
click at [106, 113] on span "Детали" at bounding box center [97, 114] width 55 height 14
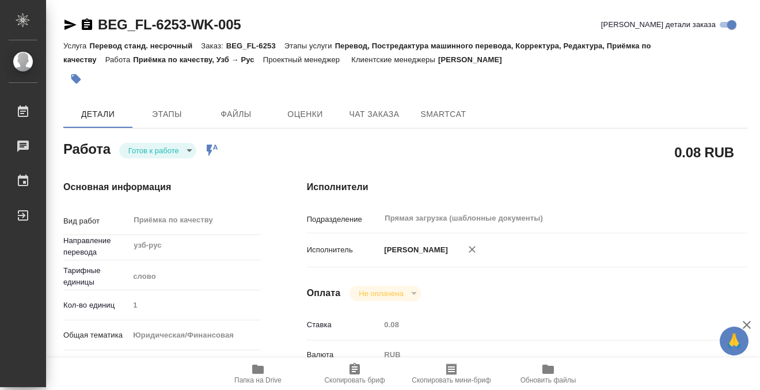
type textarea "x"
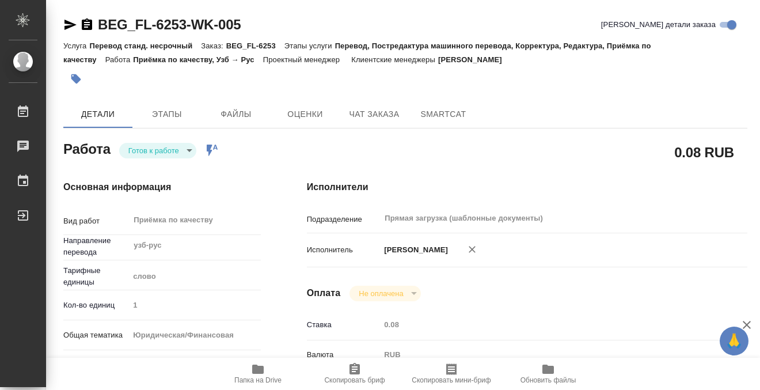
type textarea "x"
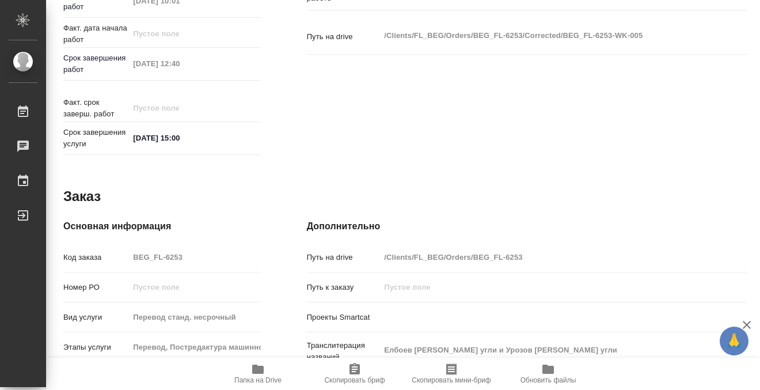
scroll to position [616, 0]
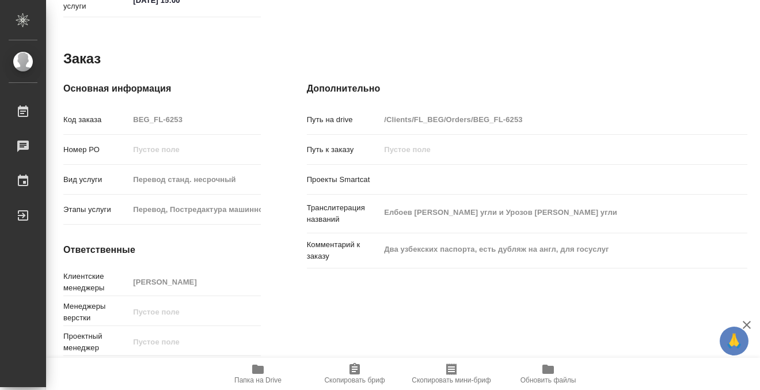
type textarea "x"
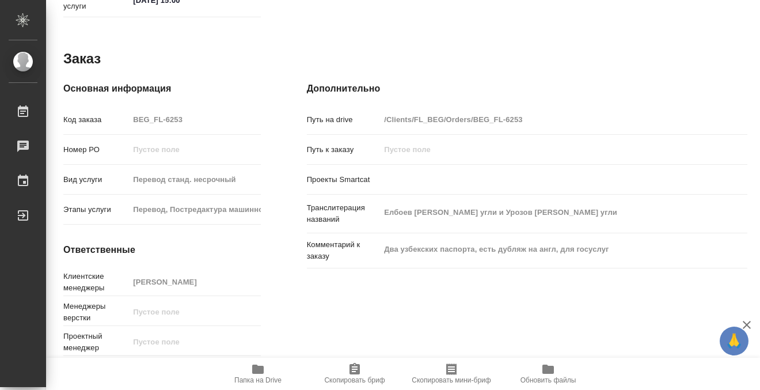
click at [262, 375] on icon "button" at bounding box center [258, 369] width 14 height 14
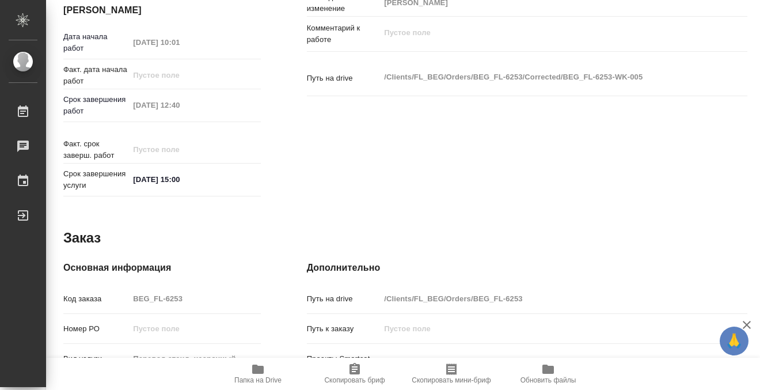
scroll to position [0, 0]
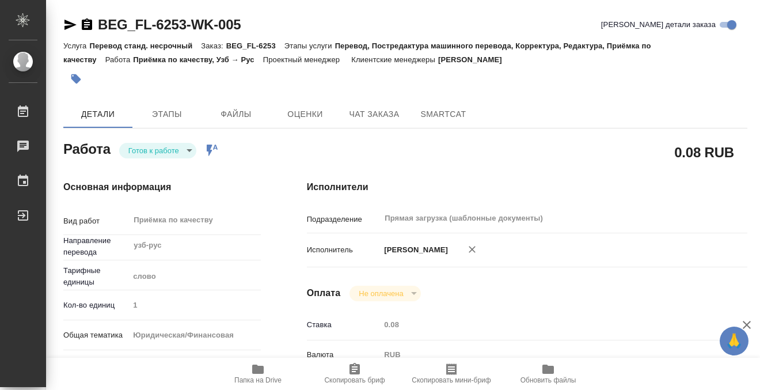
click at [79, 75] on icon "button" at bounding box center [76, 79] width 12 height 12
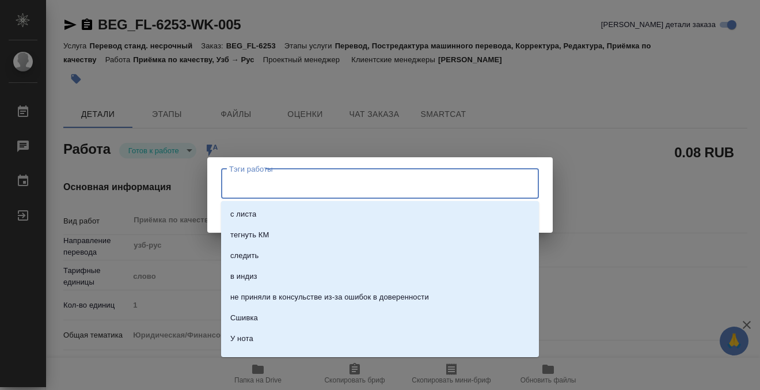
click at [238, 181] on input "Тэги работы" at bounding box center [369, 184] width 286 height 20
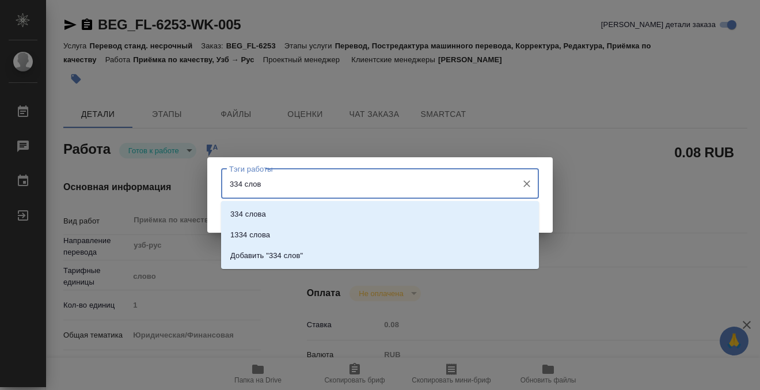
type input "334 слова"
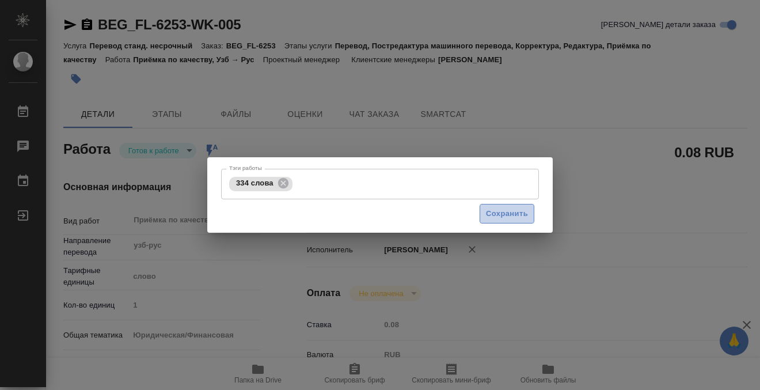
click at [509, 221] on button "Сохранить" at bounding box center [507, 214] width 55 height 20
type input "readyForWork"
type textarea "Приёмка по качеству"
type textarea "x"
type input "узб-рус"
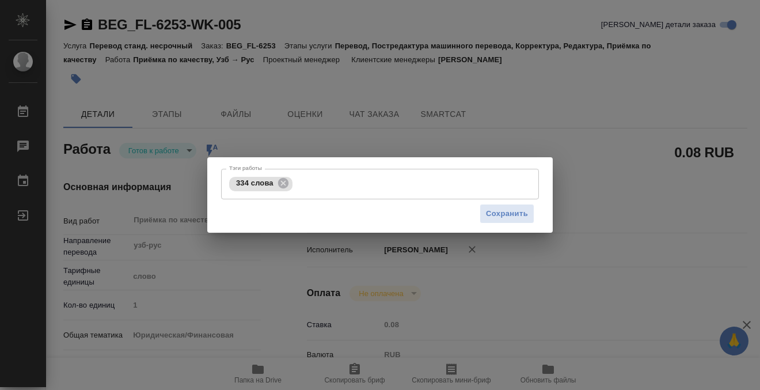
type input "5a8b1489cc6b4906c91bfd90"
type input "1"
type input "yr-fn"
type input "5a8b8b956a9677013d343cfe"
checkbox input "true"
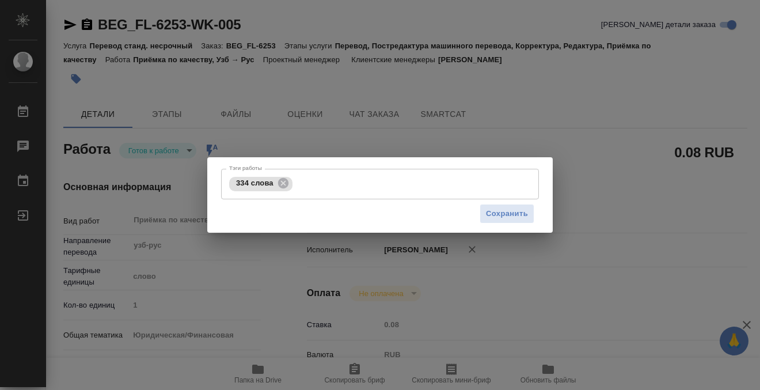
type input "27.08.2025 10:01"
type input "27.08.2025 12:40"
type input "27.08.2025 15:00"
type input "Прямая загрузка (шаблонные документы)"
type input "notPayed"
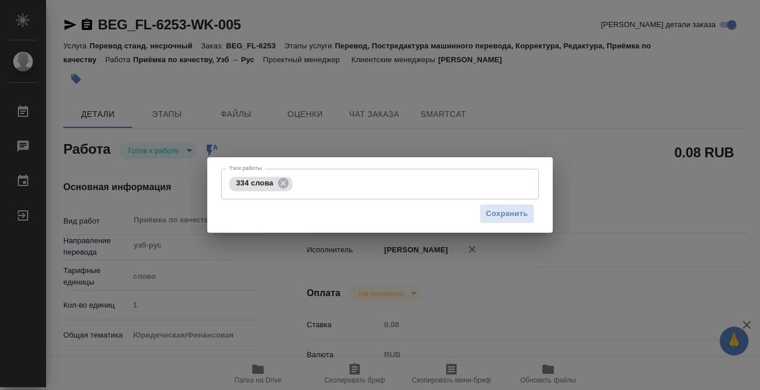
type input "0.08"
type input "RUB"
type input "[PERSON_NAME]"
type textarea "x"
type textarea "/Clients/FL_BEG/Orders/BEG_FL-6253/Corrected/BEG_FL-6253-WK-005"
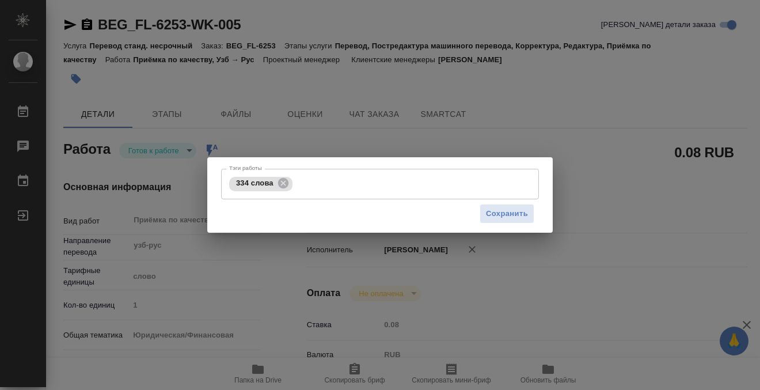
type textarea "x"
type input "BEG_FL-6253"
type input "Перевод станд. несрочный"
type input "Перевод, Постредактура машинного перевода, Корректура, Редактура, Приёмка по ка…"
type input "Антонова Кристина"
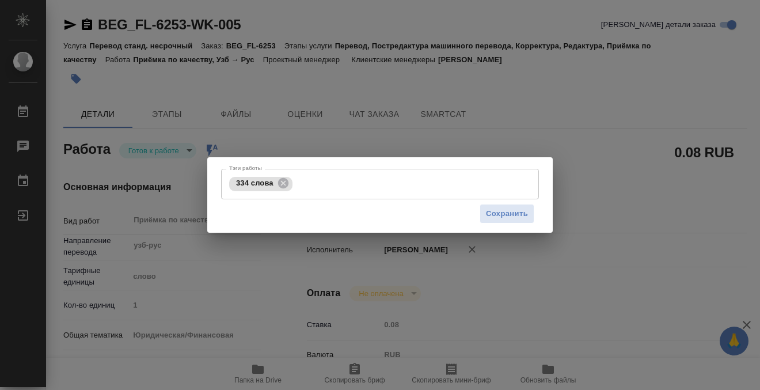
type input "/Clients/FL_BEG/Orders/BEG_FL-6253"
type textarea "Елбоев Давронбек Ергаш угли и Урозов Аброр Гуломжон угли"
type textarea "x"
type textarea "Два узбекских паспорта, есть дубляж на англ, для госуслуг"
type textarea "x"
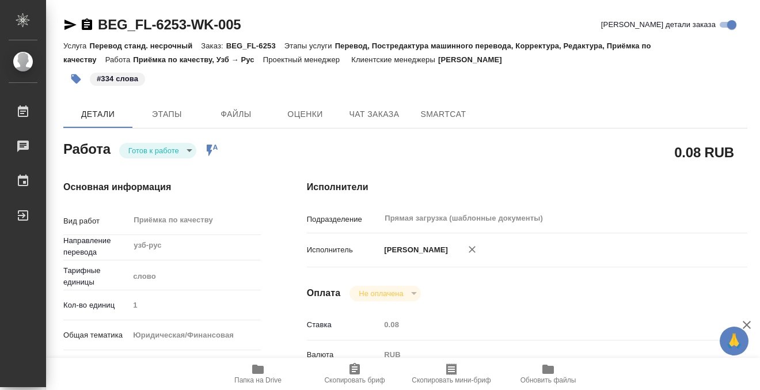
type textarea "x"
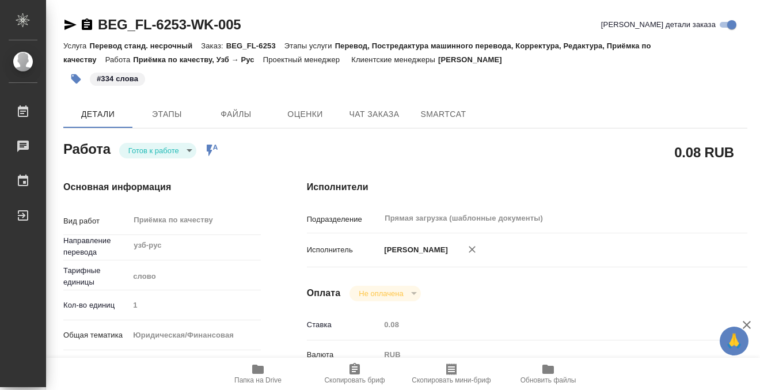
click at [170, 151] on body "🙏 .cls-1 fill:#fff; AWATERA Kobzeva Elizaveta Работы 0 Чаты График Выйти BEG_FL…" at bounding box center [380, 195] width 760 height 390
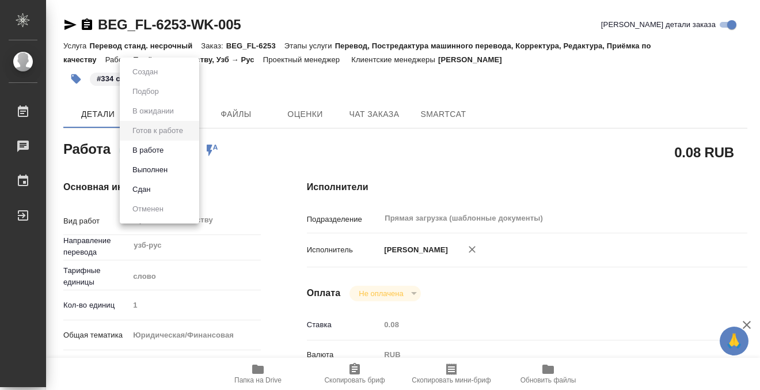
type textarea "x"
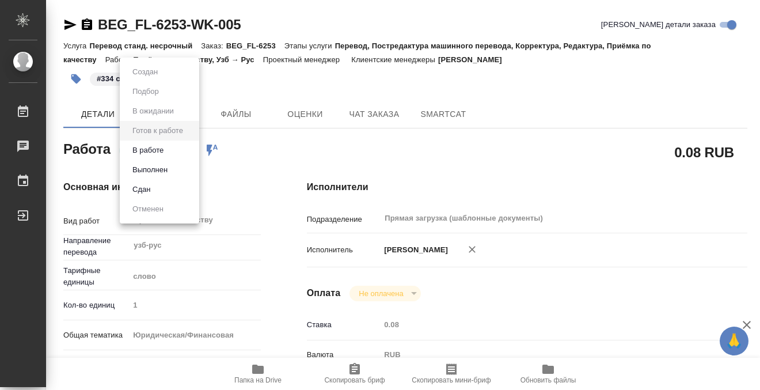
click at [177, 170] on li "Выполнен" at bounding box center [159, 170] width 79 height 20
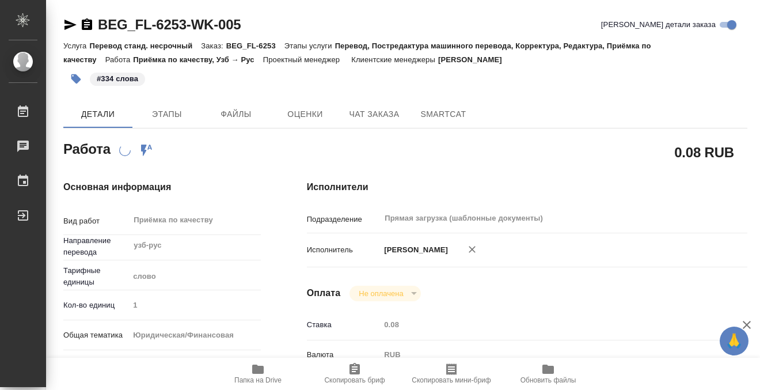
type textarea "x"
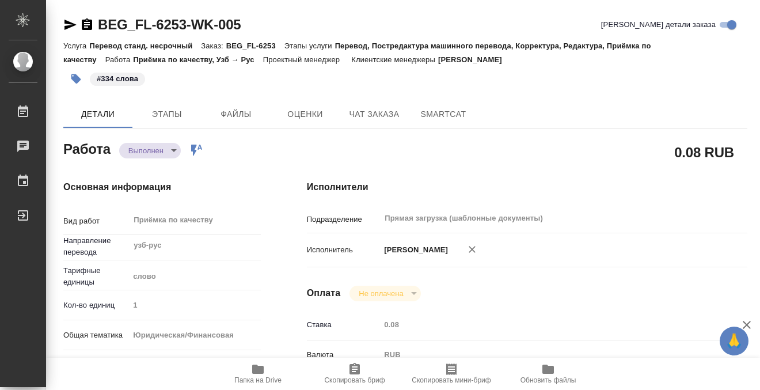
type textarea "x"
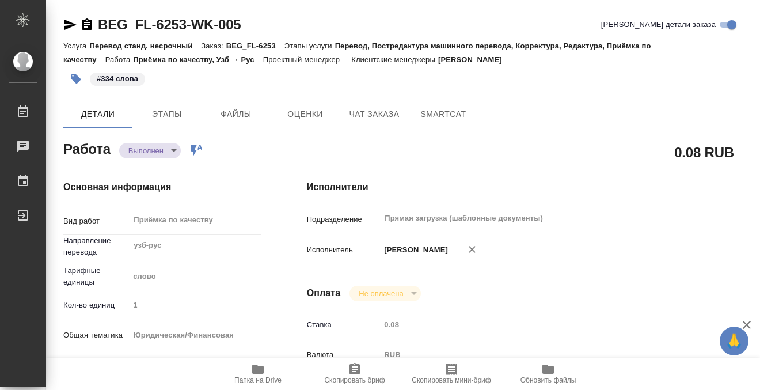
type textarea "x"
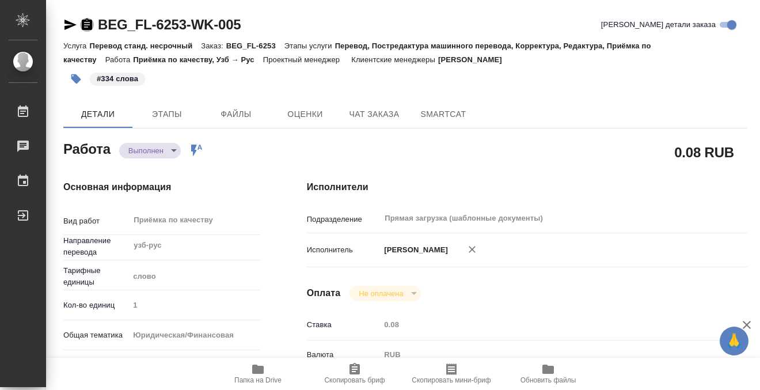
click at [82, 22] on icon "button" at bounding box center [87, 24] width 10 height 12
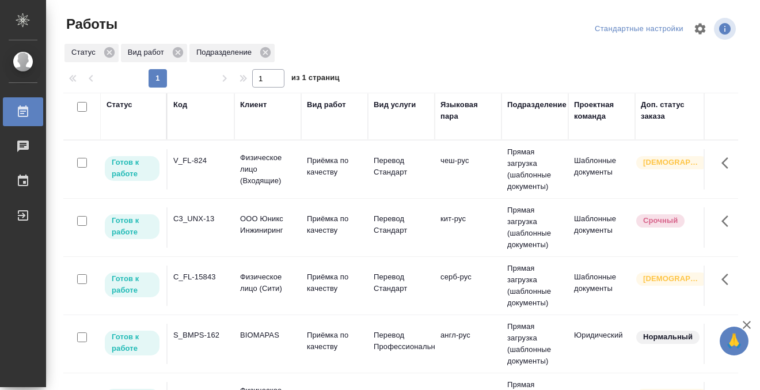
click at [176, 104] on div "Код" at bounding box center [180, 105] width 14 height 12
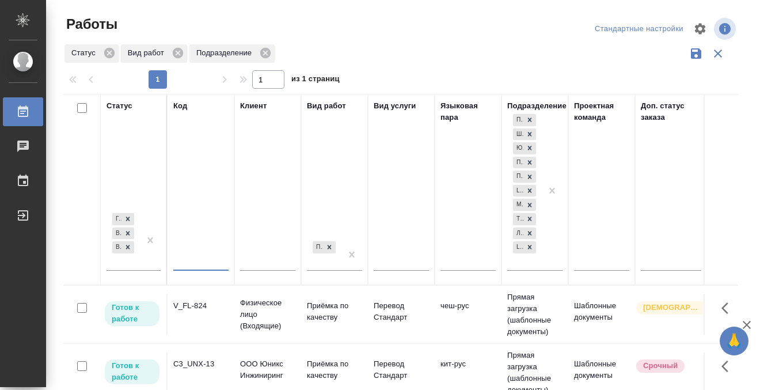
click at [198, 259] on input "text" at bounding box center [200, 263] width 55 height 14
paste input "C_NBL-1"
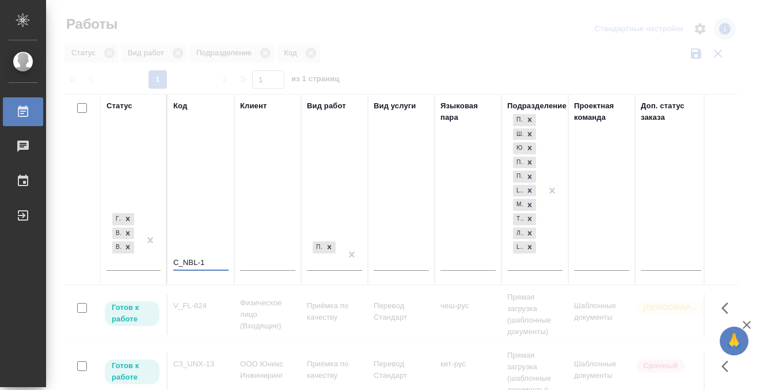
type input "C_NBL-1"
click at [135, 259] on div "[PERSON_NAME] к работе В работе В ожидании" at bounding box center [123, 240] width 33 height 59
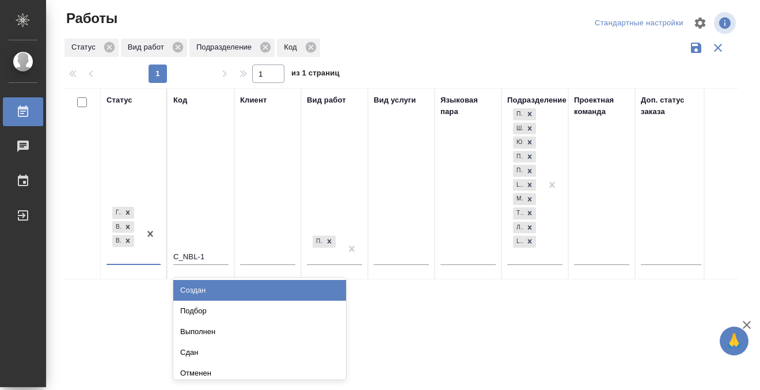
scroll to position [6, 0]
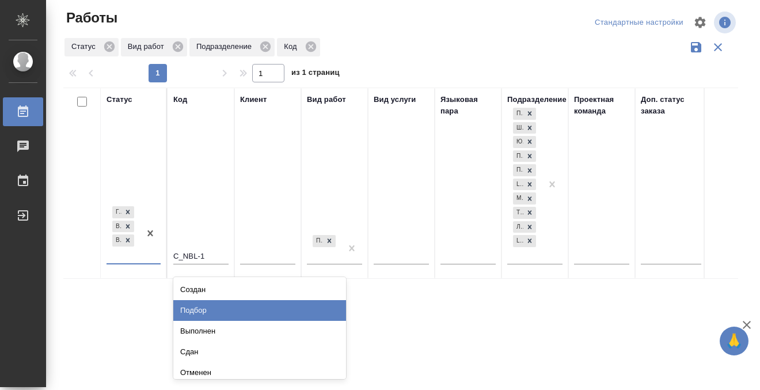
click at [187, 310] on div "Подбор" at bounding box center [259, 310] width 173 height 21
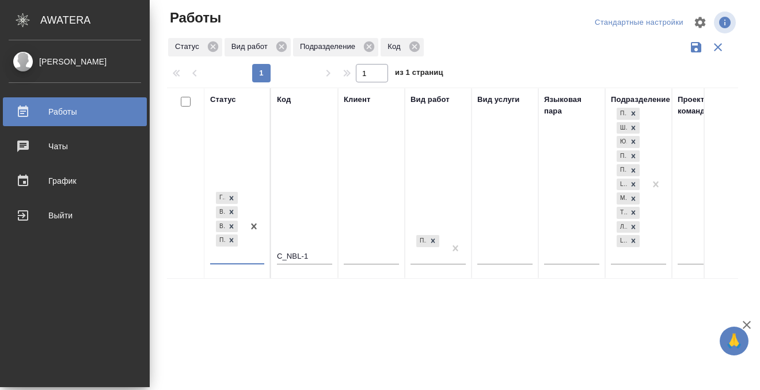
click at [30, 114] on div "Работы" at bounding box center [75, 111] width 132 height 17
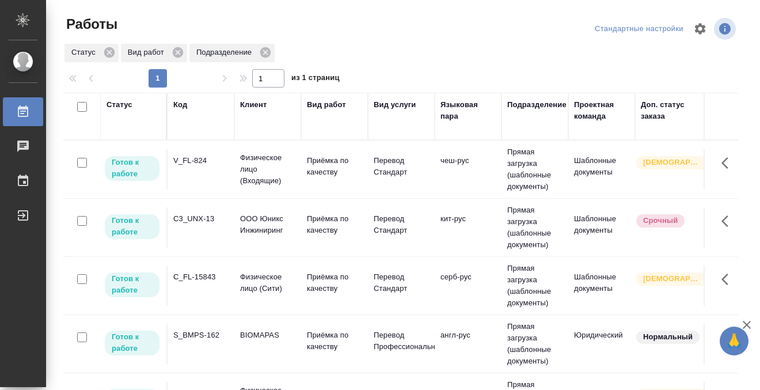
click at [116, 105] on div "Статус" at bounding box center [120, 105] width 26 height 12
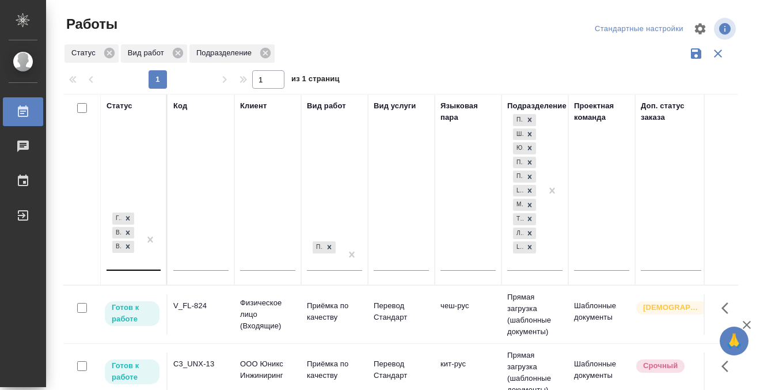
click at [139, 269] on div "Готов к работе В работе В ожидании" at bounding box center [134, 244] width 54 height 69
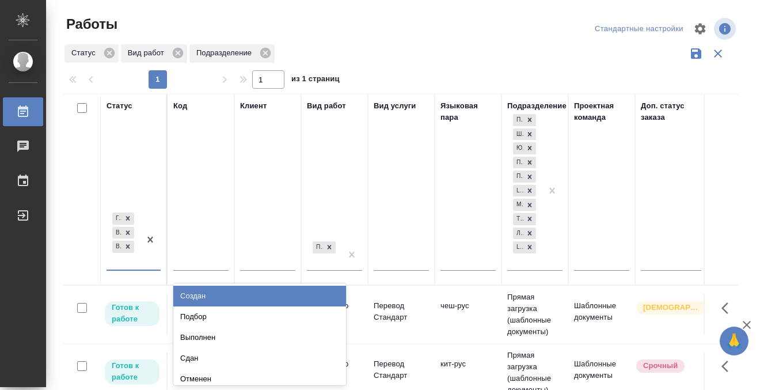
scroll to position [6, 0]
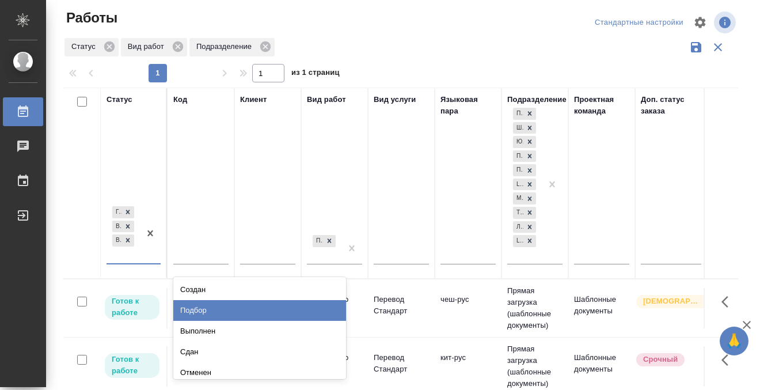
click at [225, 309] on div "Подбор" at bounding box center [259, 310] width 173 height 21
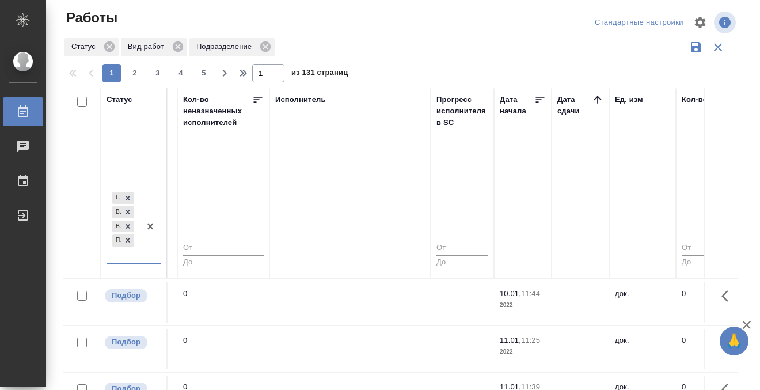
scroll to position [0, 638]
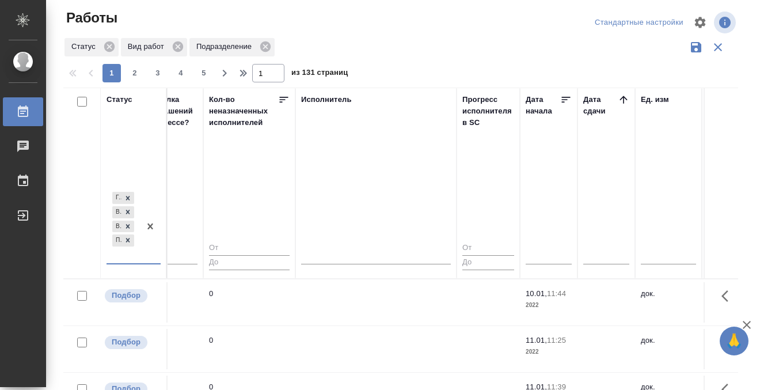
click at [626, 98] on icon at bounding box center [623, 99] width 7 height 7
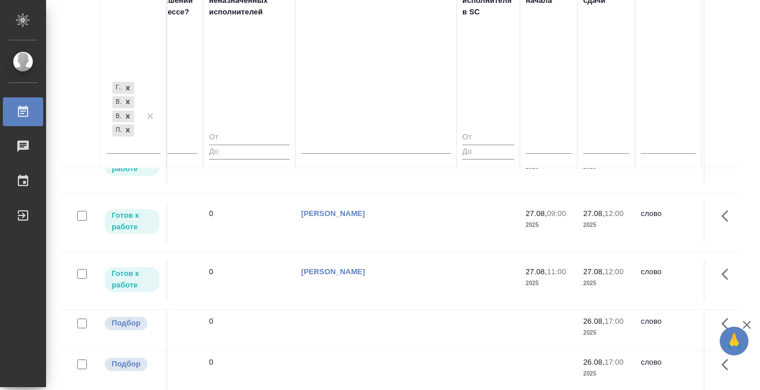
scroll to position [118, 0]
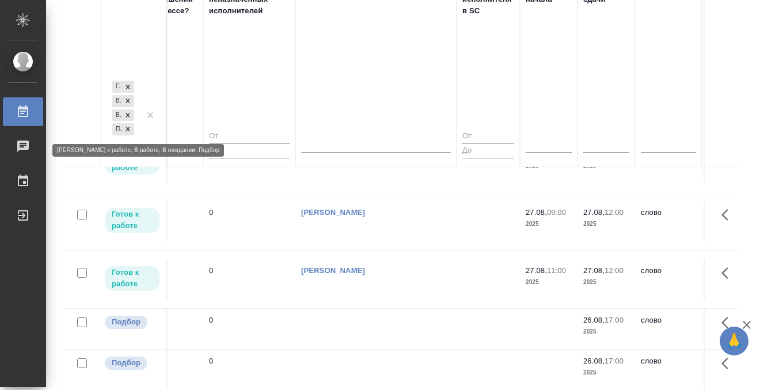
click at [24, 108] on icon at bounding box center [23, 111] width 10 height 12
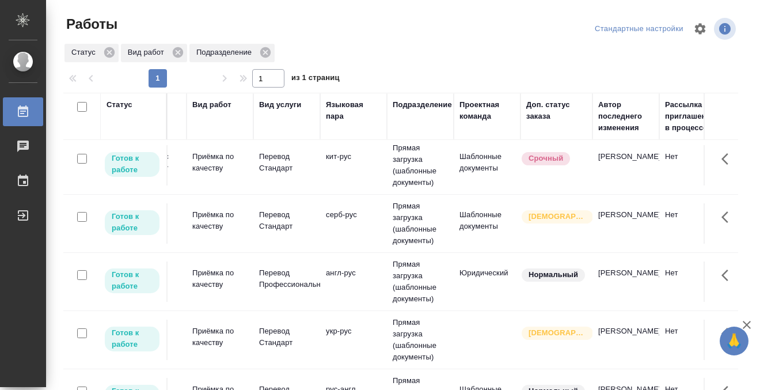
scroll to position [62, 0]
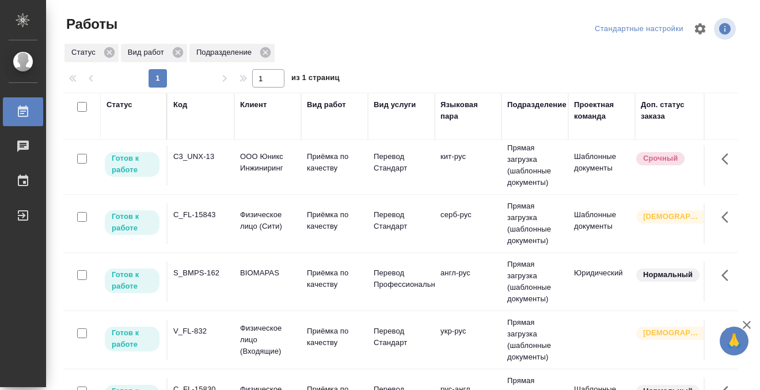
click at [194, 236] on td "C_FL-15843" at bounding box center [201, 223] width 67 height 40
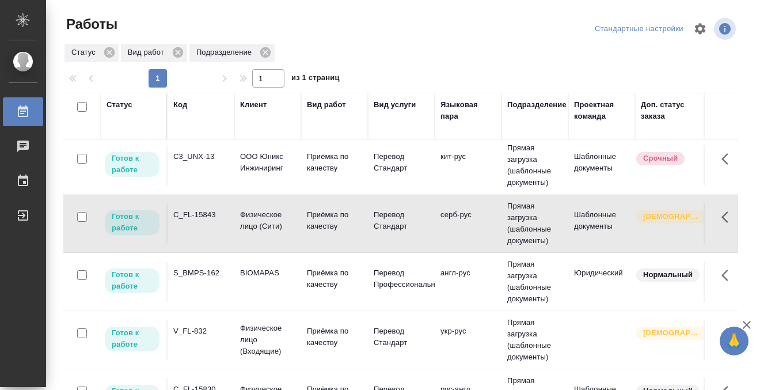
click at [194, 236] on td "C_FL-15843" at bounding box center [201, 223] width 67 height 40
click at [218, 274] on div "S_BMPS-162" at bounding box center [200, 273] width 55 height 12
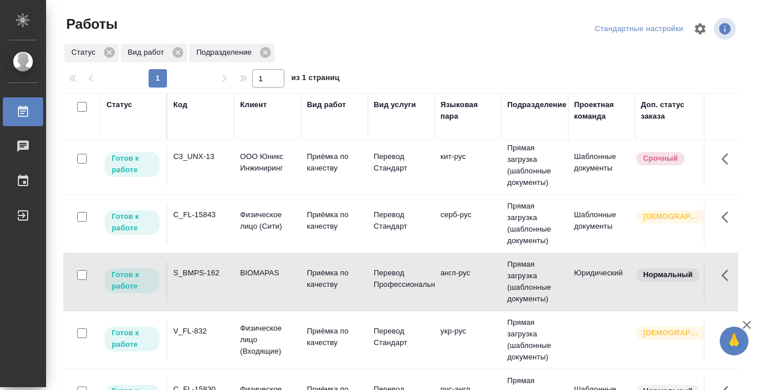
click at [218, 274] on div "S_BMPS-162" at bounding box center [200, 273] width 55 height 12
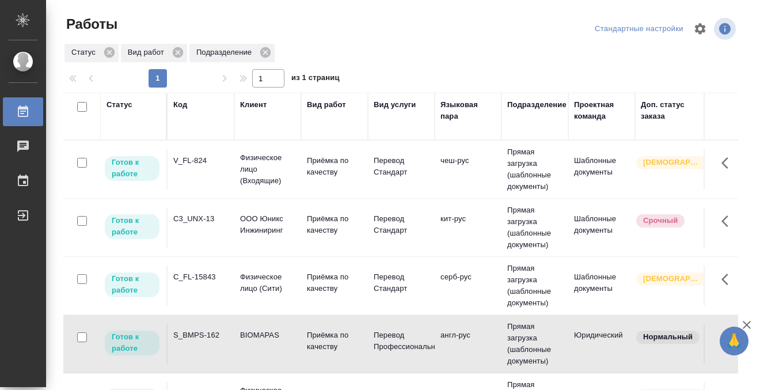
click at [209, 186] on td "V_FL-824" at bounding box center [201, 169] width 67 height 40
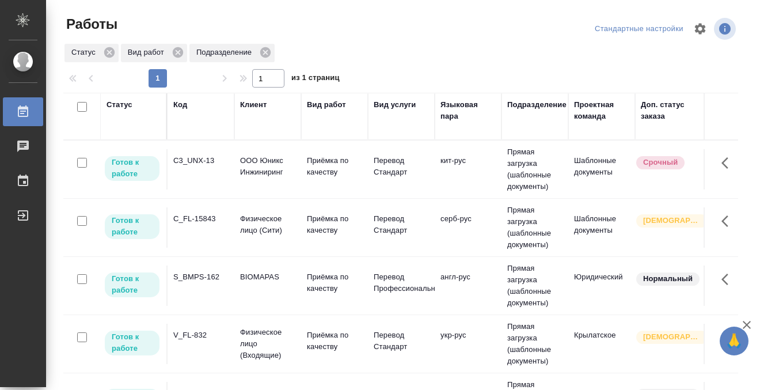
click at [197, 283] on td "S_BMPS-162" at bounding box center [201, 286] width 67 height 40
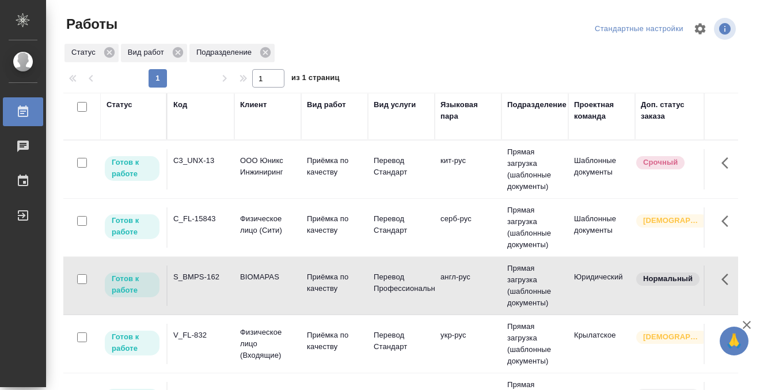
click at [197, 283] on td "S_BMPS-162" at bounding box center [201, 286] width 67 height 40
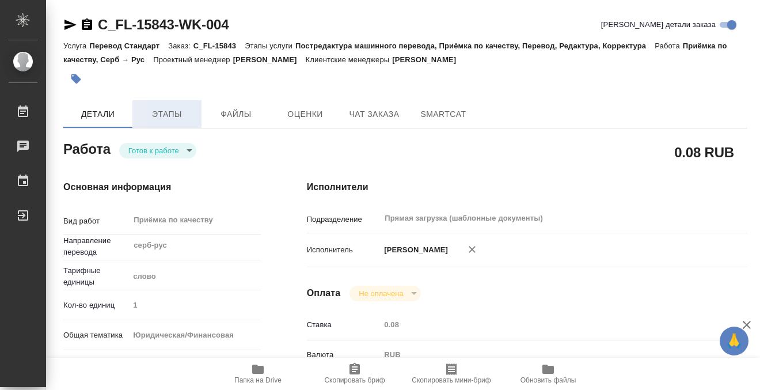
click at [159, 114] on span "Этапы" at bounding box center [166, 114] width 55 height 14
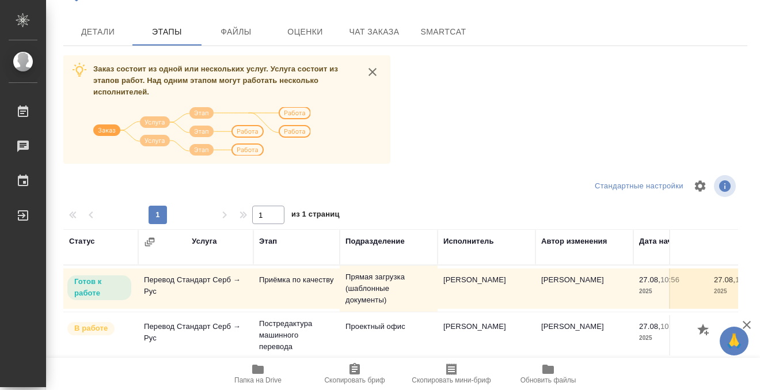
scroll to position [188, 0]
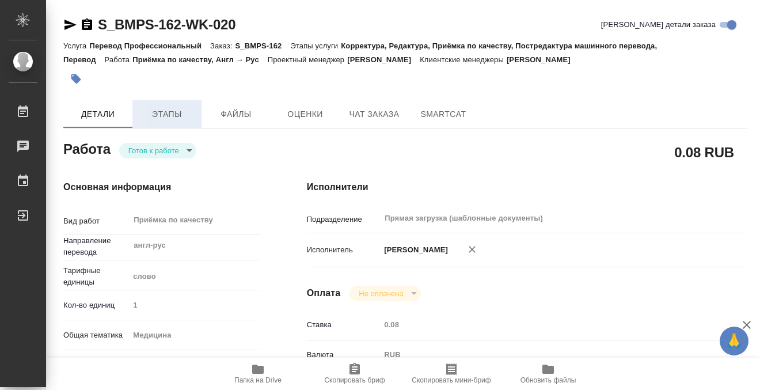
click at [166, 116] on span "Этапы" at bounding box center [166, 114] width 55 height 14
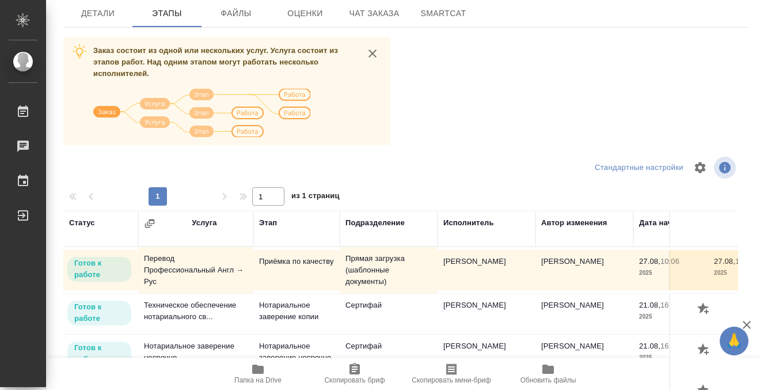
scroll to position [1, 0]
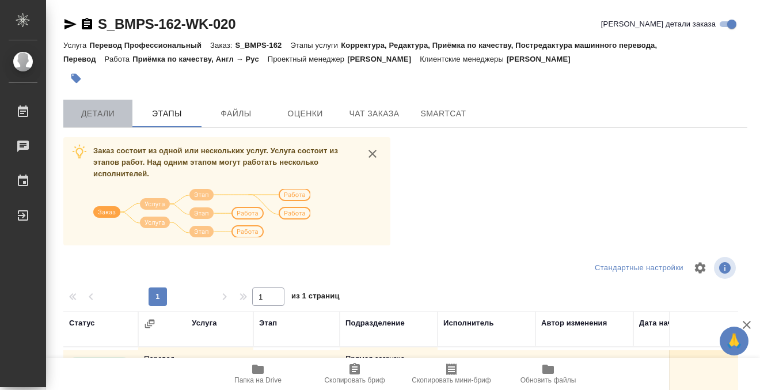
click at [86, 107] on span "Детали" at bounding box center [97, 114] width 55 height 14
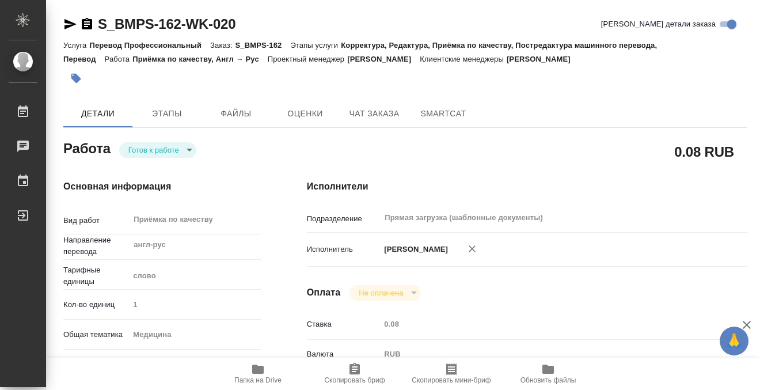
type textarea "x"
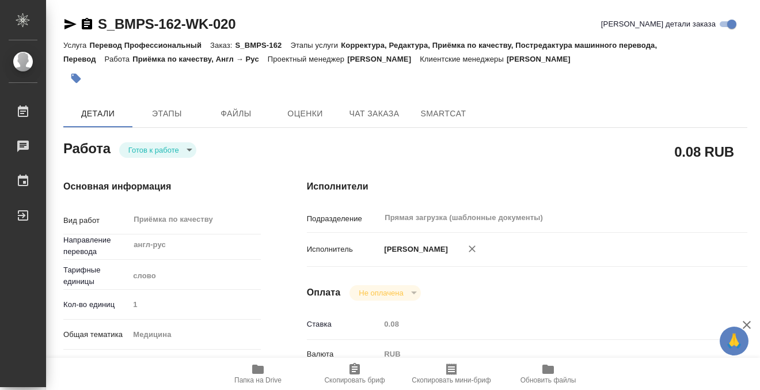
type textarea "x"
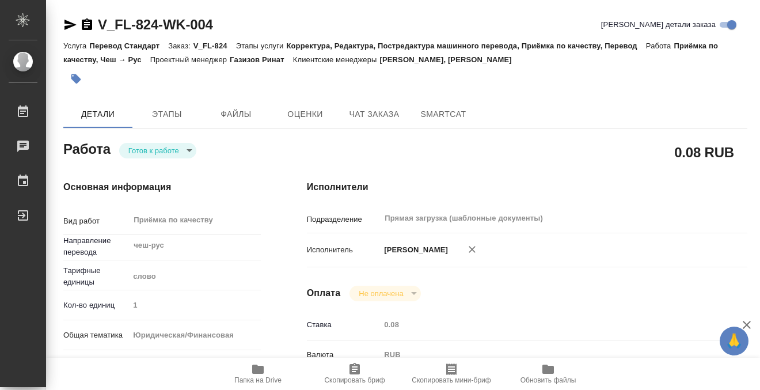
scroll to position [616, 0]
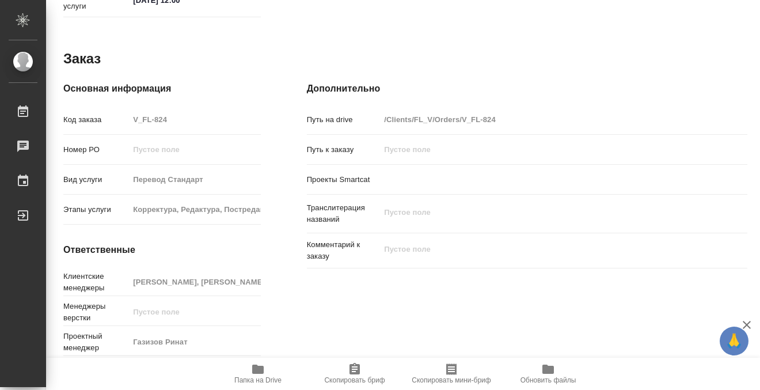
click at [260, 363] on icon "button" at bounding box center [258, 369] width 14 height 14
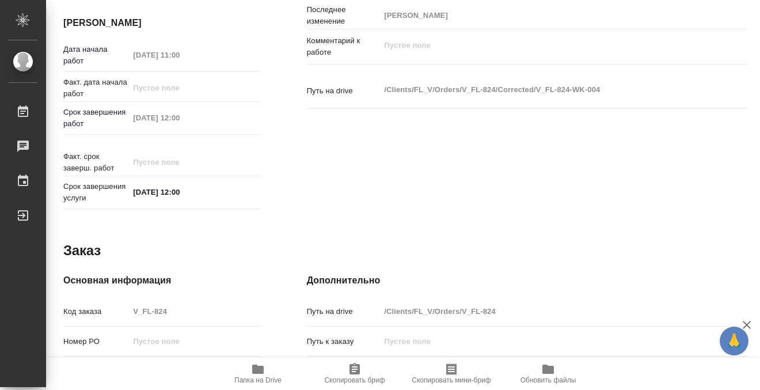
scroll to position [0, 0]
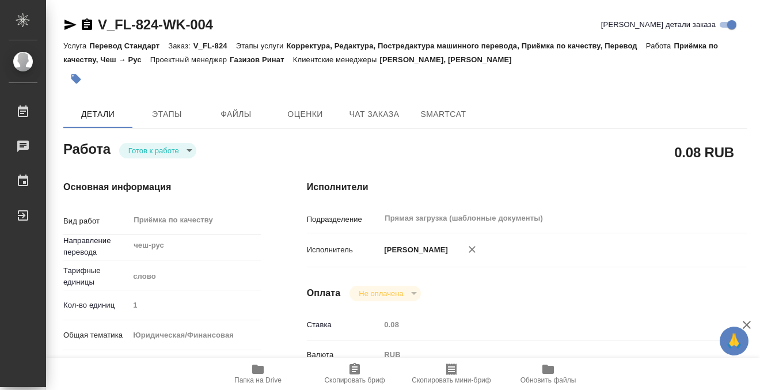
click at [74, 77] on icon "button" at bounding box center [76, 79] width 10 height 10
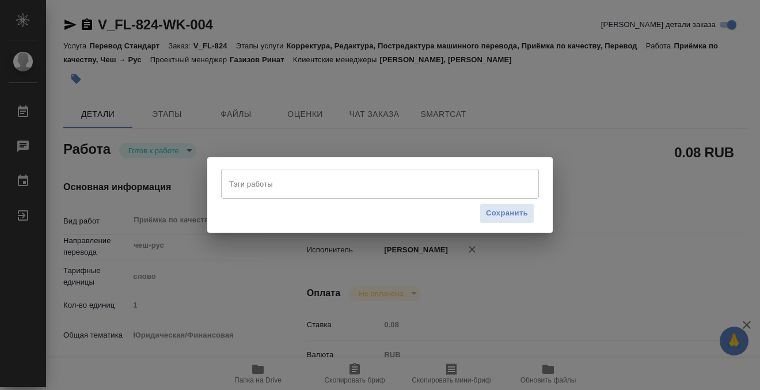
click at [263, 187] on input "Тэги работы" at bounding box center [369, 184] width 286 height 20
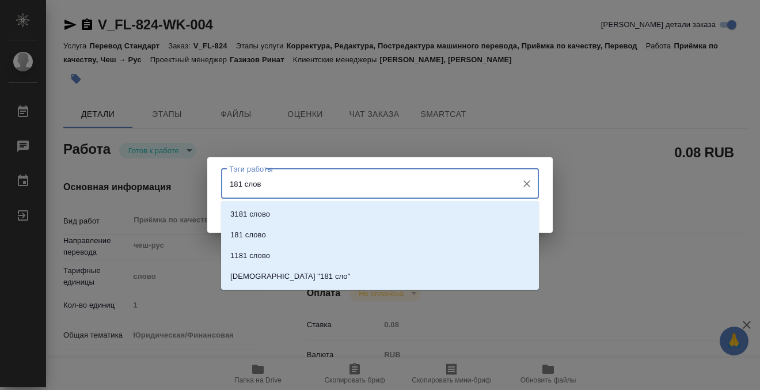
type input "181 слово"
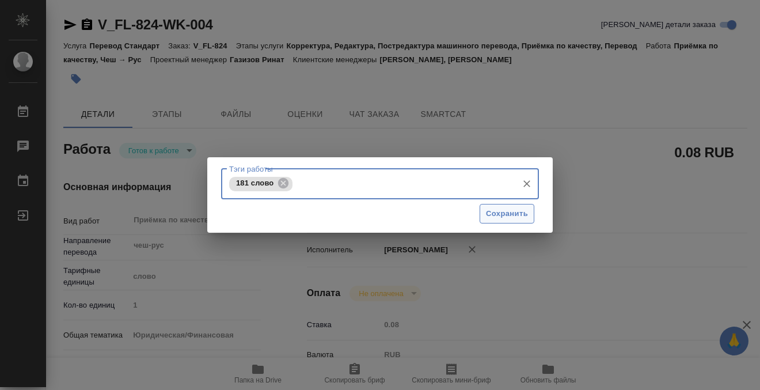
click at [511, 211] on span "Сохранить" at bounding box center [507, 213] width 42 height 13
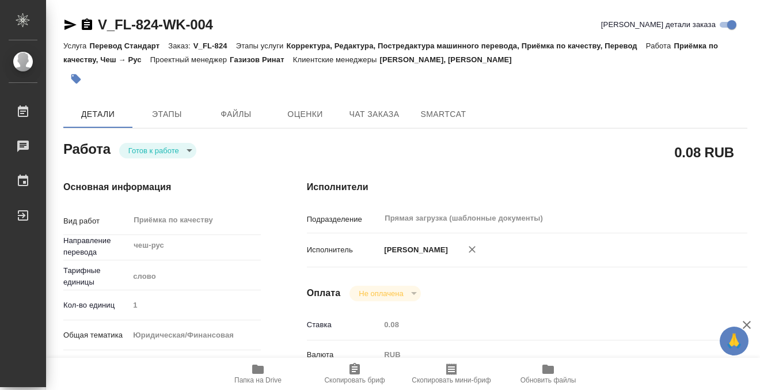
type input "readyForWork"
type input "чеш-рус"
type input "5a8b1489cc6b4906c91bfd90"
type input "1"
type input "yr-fn"
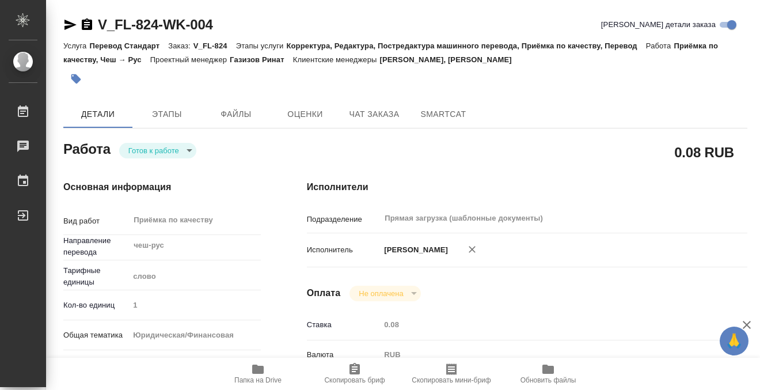
type input "5a8b8b956a9677013d343cfe"
checkbox input "true"
type input "27.08.2025 11:00"
type input "27.08.2025 12:00"
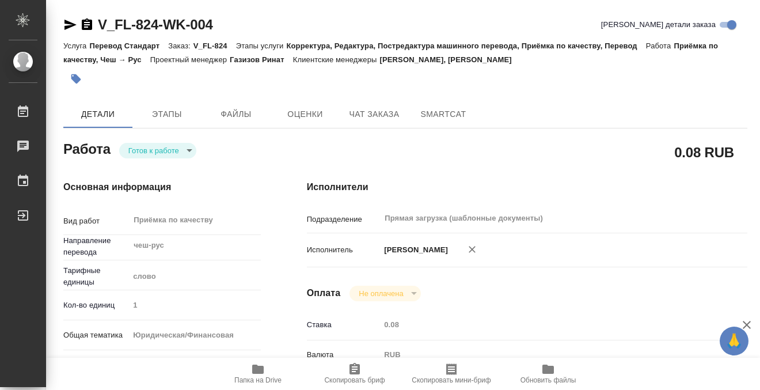
type input "Прямая загрузка (шаблонные документы)"
type input "notPayed"
type input "0.08"
type input "RUB"
type input "Кобзева Елизавета"
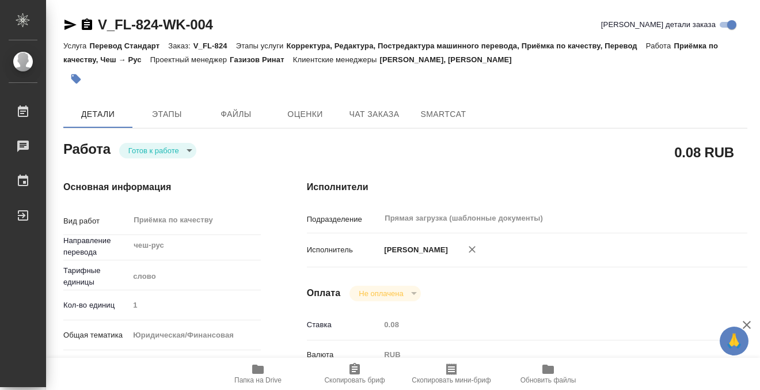
type input "V_FL-824"
type input "Перевод Стандарт"
type input "Корректура, Редактура, Постредактура машинного перевода, Приёмка по качеству, П…"
type input "Веселова Юлия, Касымов Тимур"
type input "/Clients/FL_V/Orders/V_FL-824"
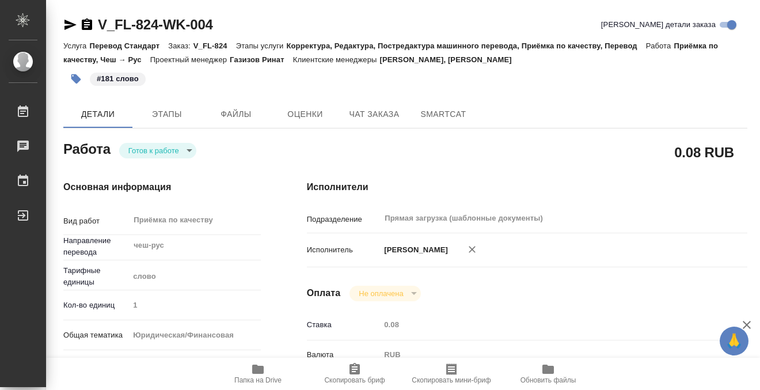
click at [179, 154] on body "🙏 .cls-1 fill:#fff; AWATERA Kobzeva Elizaveta Работы 0 Чаты График Выйти V_FL-8…" at bounding box center [380, 195] width 760 height 390
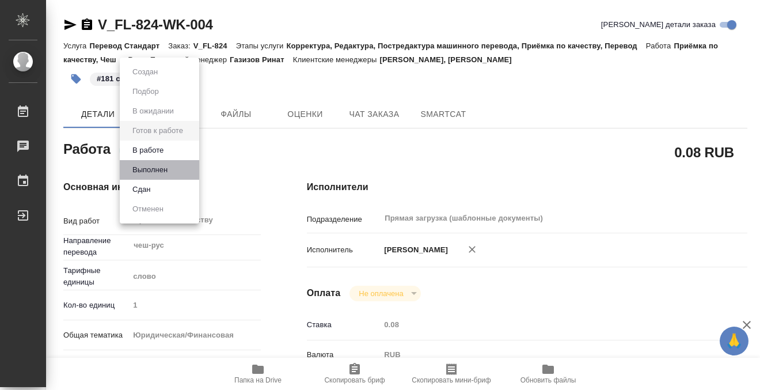
click at [179, 170] on li "Выполнен" at bounding box center [159, 170] width 79 height 20
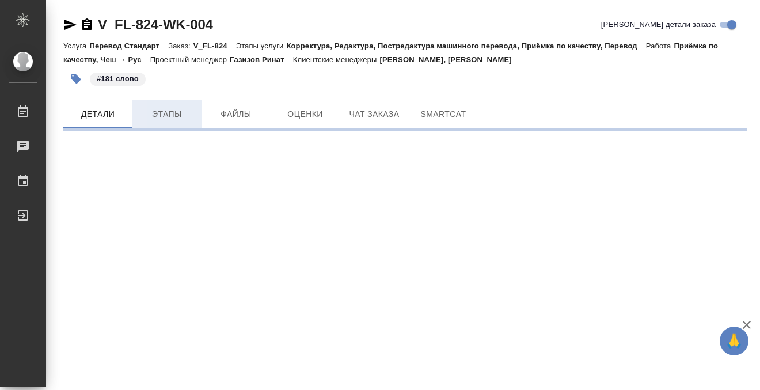
click at [181, 122] on button "Этапы" at bounding box center [166, 114] width 69 height 28
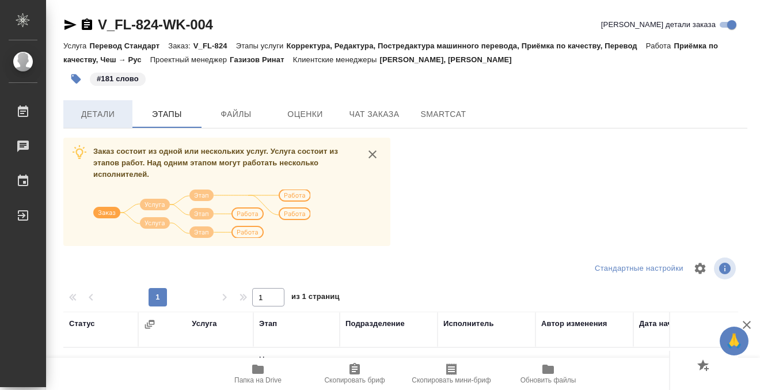
click at [113, 107] on button "Детали" at bounding box center [97, 114] width 69 height 28
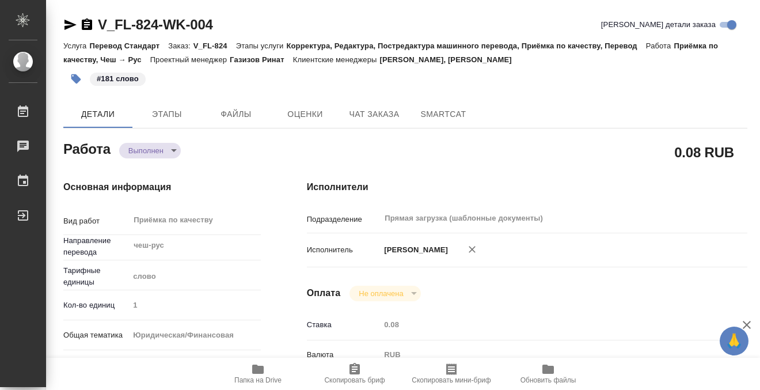
type textarea "x"
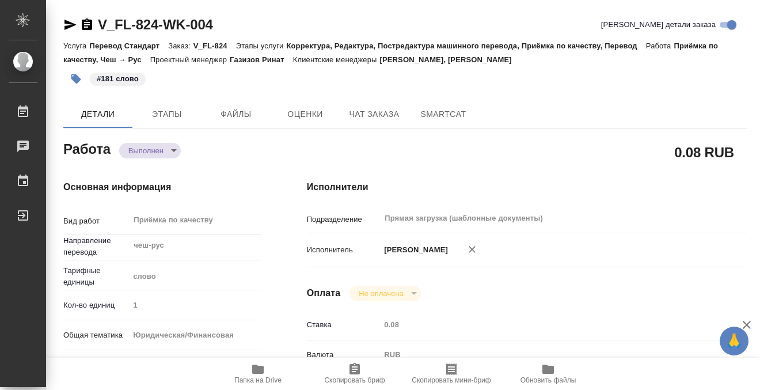
click at [89, 23] on icon "button" at bounding box center [87, 24] width 10 height 12
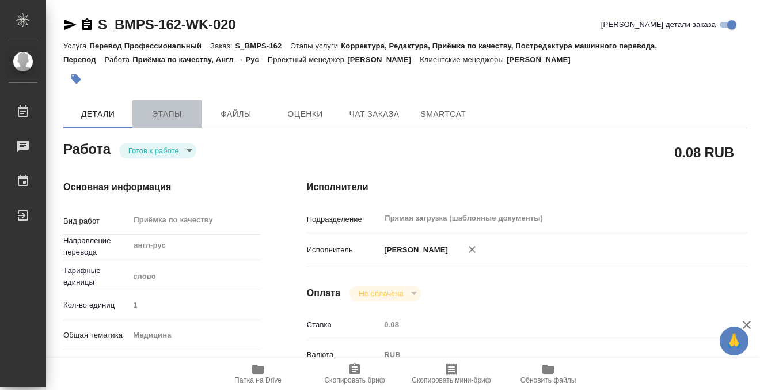
click at [179, 116] on span "Этапы" at bounding box center [166, 114] width 55 height 14
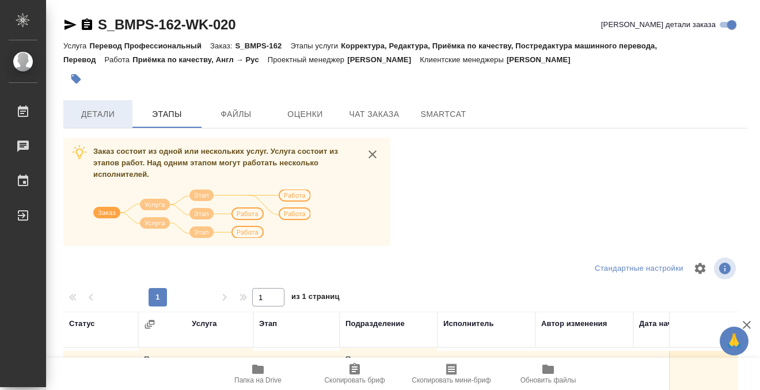
click at [108, 122] on button "Детали" at bounding box center [97, 114] width 69 height 28
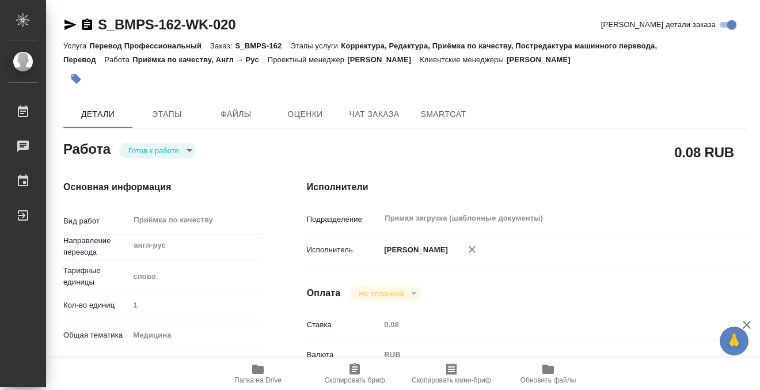
type textarea "x"
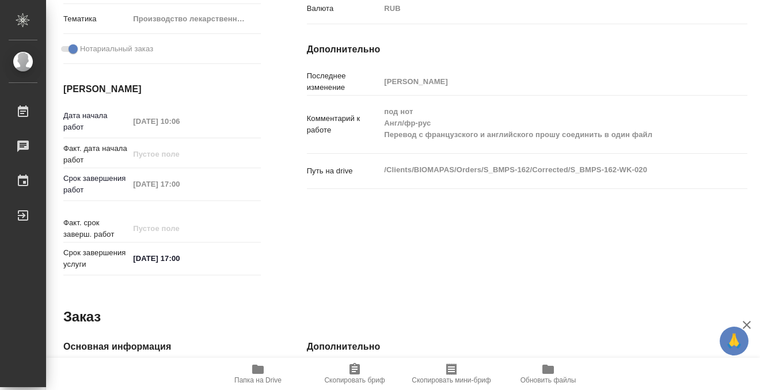
type textarea "x"
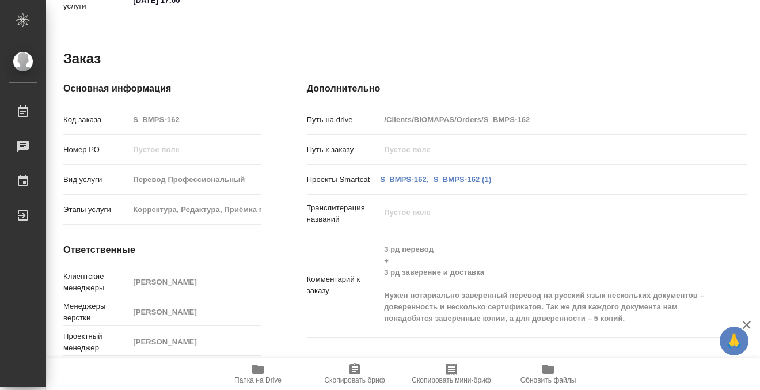
scroll to position [616, 0]
click at [261, 366] on icon "button" at bounding box center [258, 369] width 12 height 9
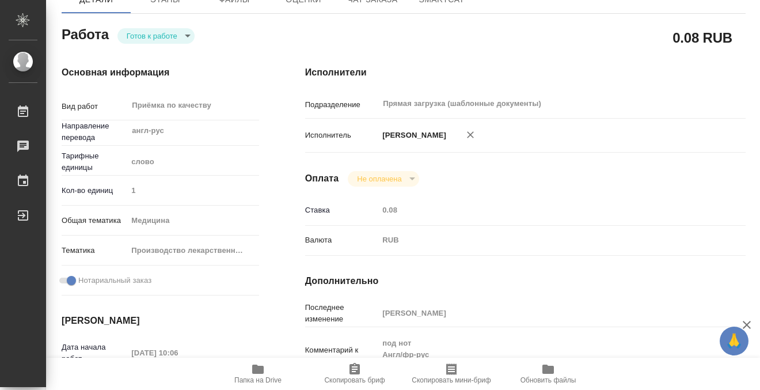
scroll to position [0, 2]
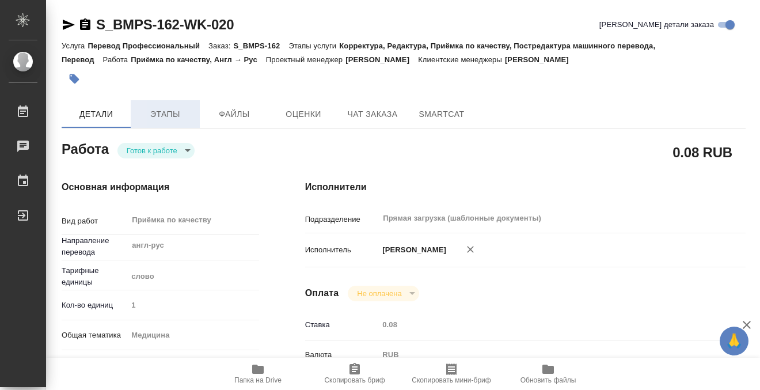
click at [178, 118] on span "Этапы" at bounding box center [165, 114] width 55 height 14
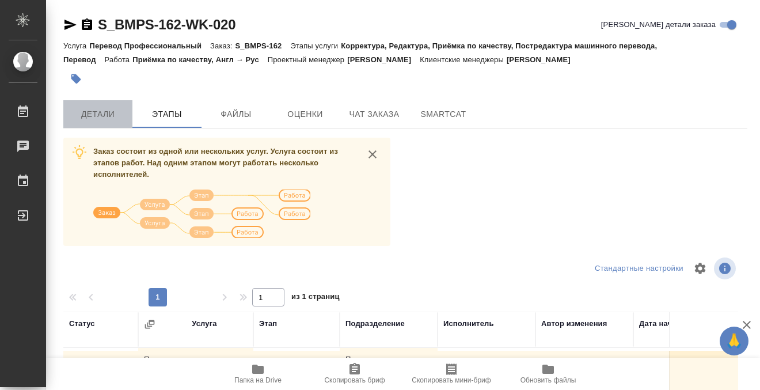
click at [110, 123] on button "Детали" at bounding box center [97, 114] width 69 height 28
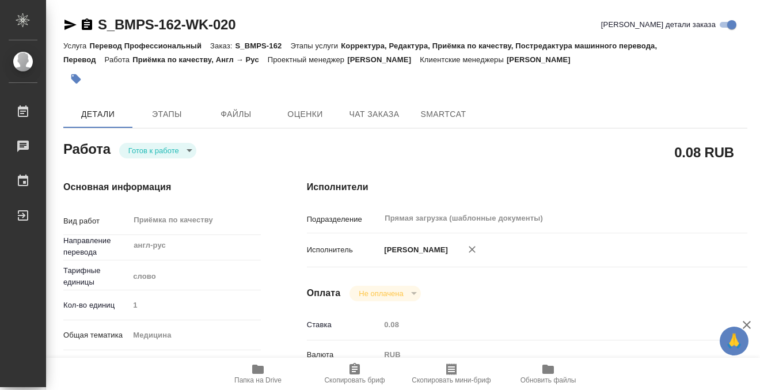
type textarea "x"
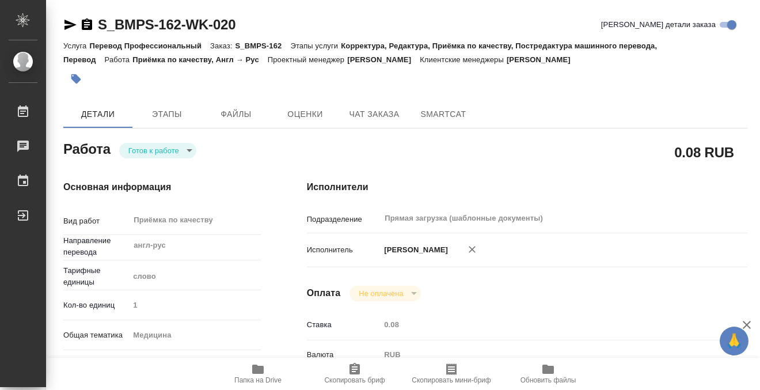
type textarea "x"
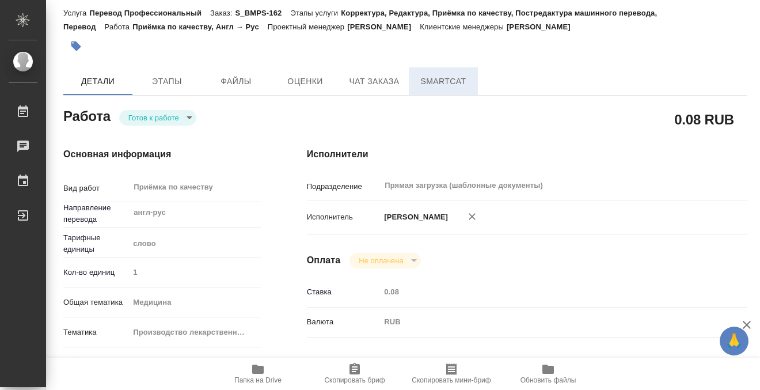
type textarea "x"
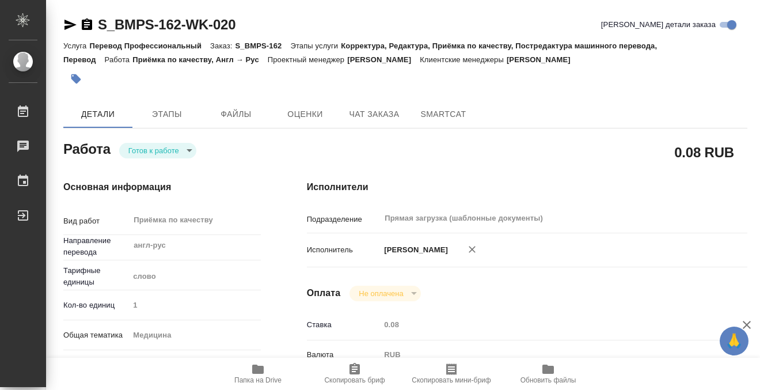
click at [89, 26] on icon "button" at bounding box center [87, 24] width 10 height 12
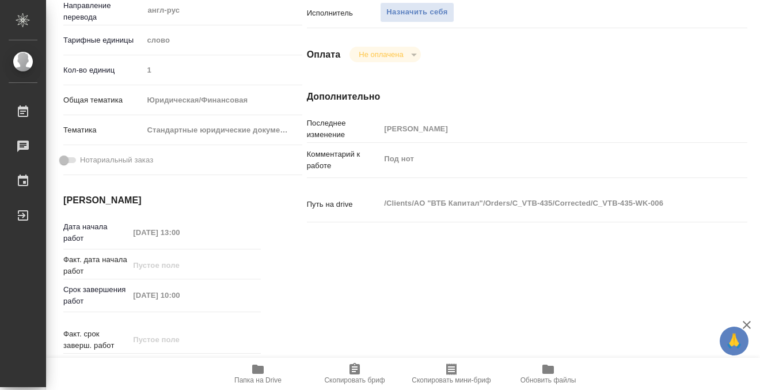
scroll to position [147, 0]
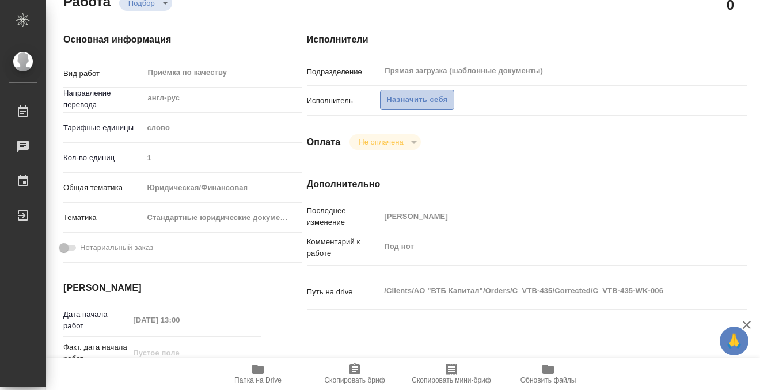
click at [421, 93] on span "Назначить себя" at bounding box center [416, 99] width 61 height 13
